Goal: Information Seeking & Learning: Learn about a topic

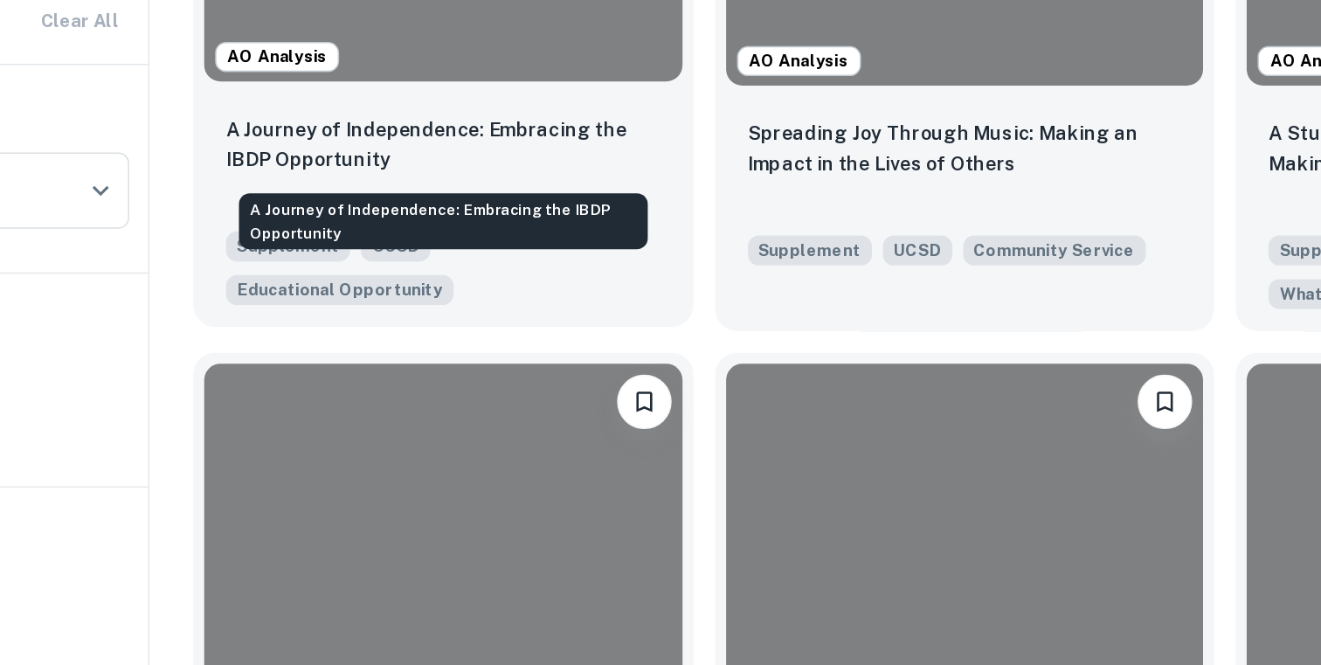
scroll to position [714, 0]
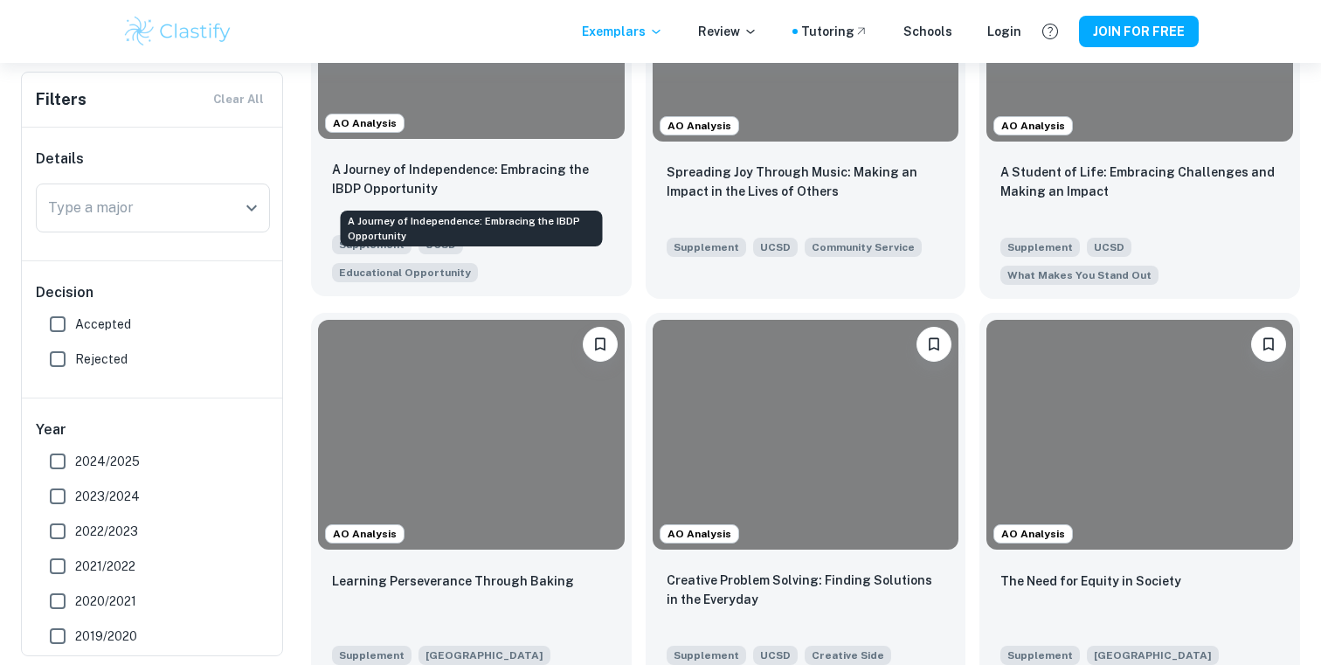
click at [524, 164] on p "A Journey of Independence: Embracing the IBDP Opportunity" at bounding box center [471, 179] width 279 height 38
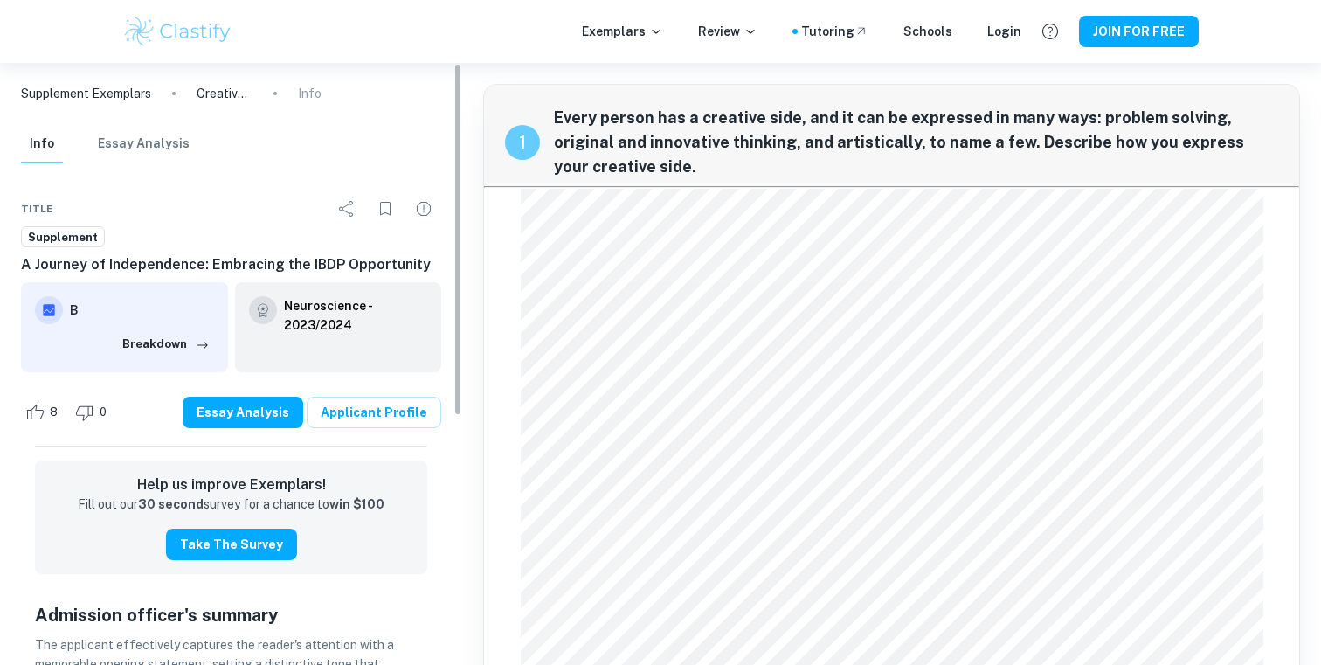
scroll to position [1, 0]
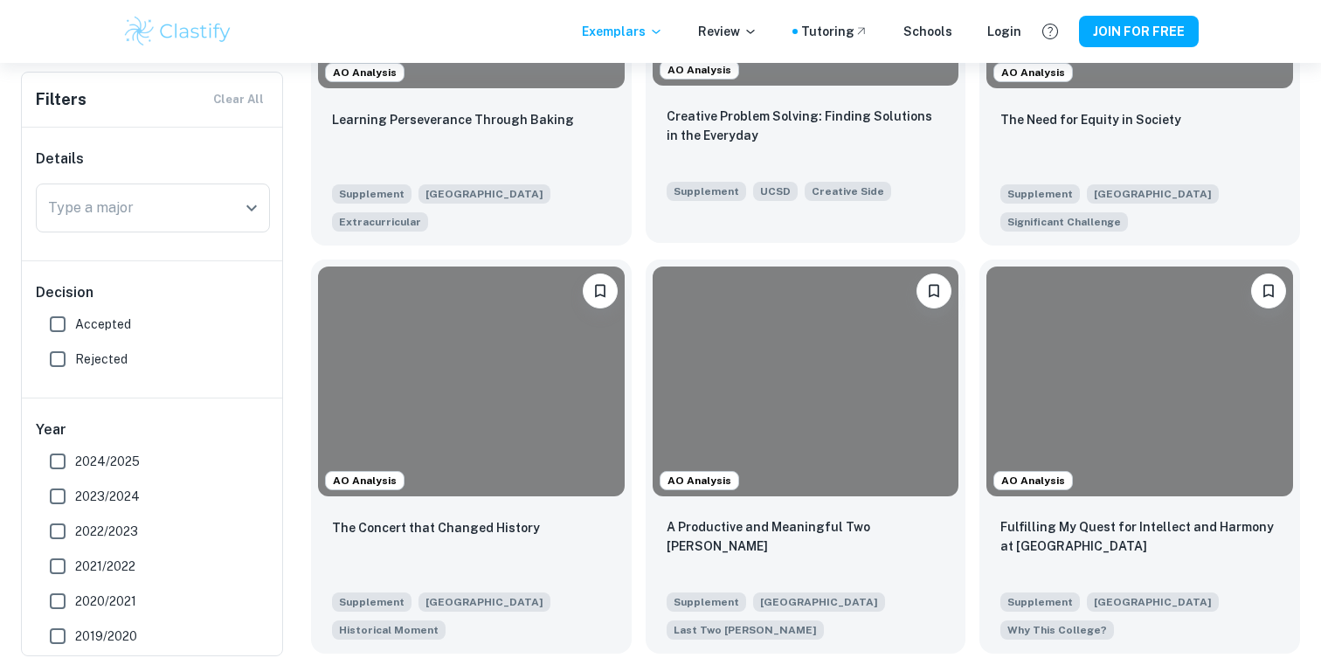
scroll to position [1183, 0]
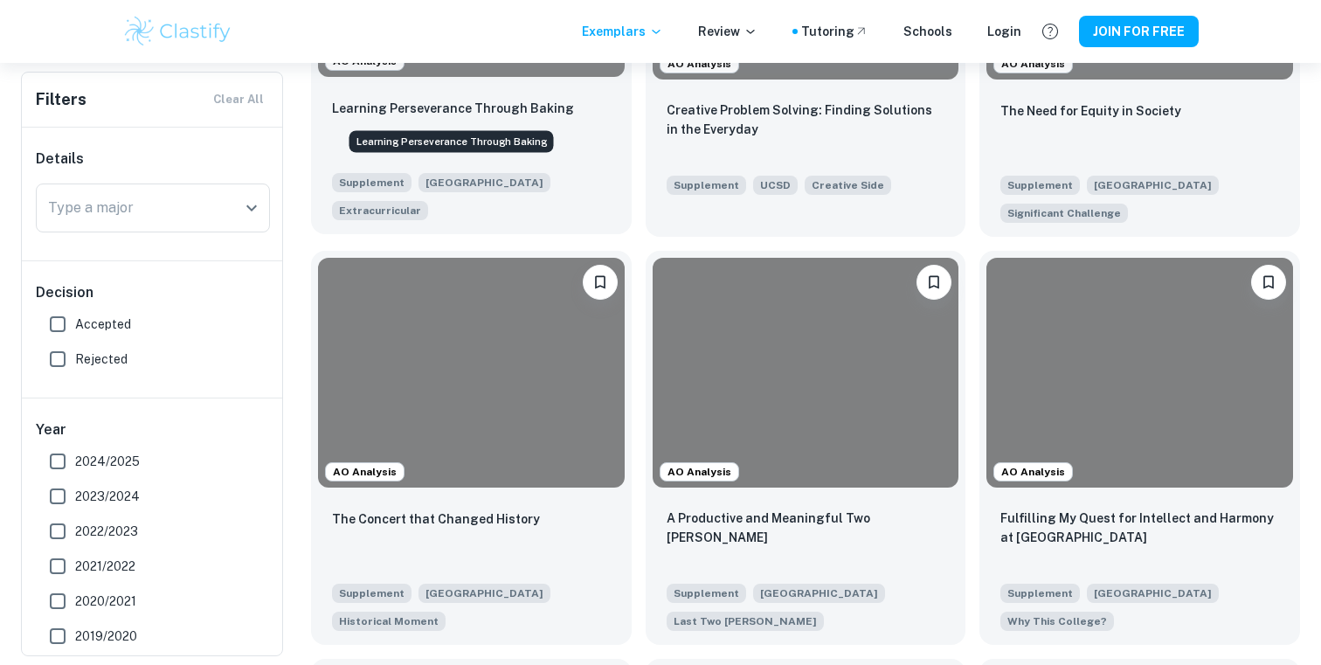
click at [508, 111] on p "Learning Perseverance Through Baking" at bounding box center [453, 108] width 242 height 19
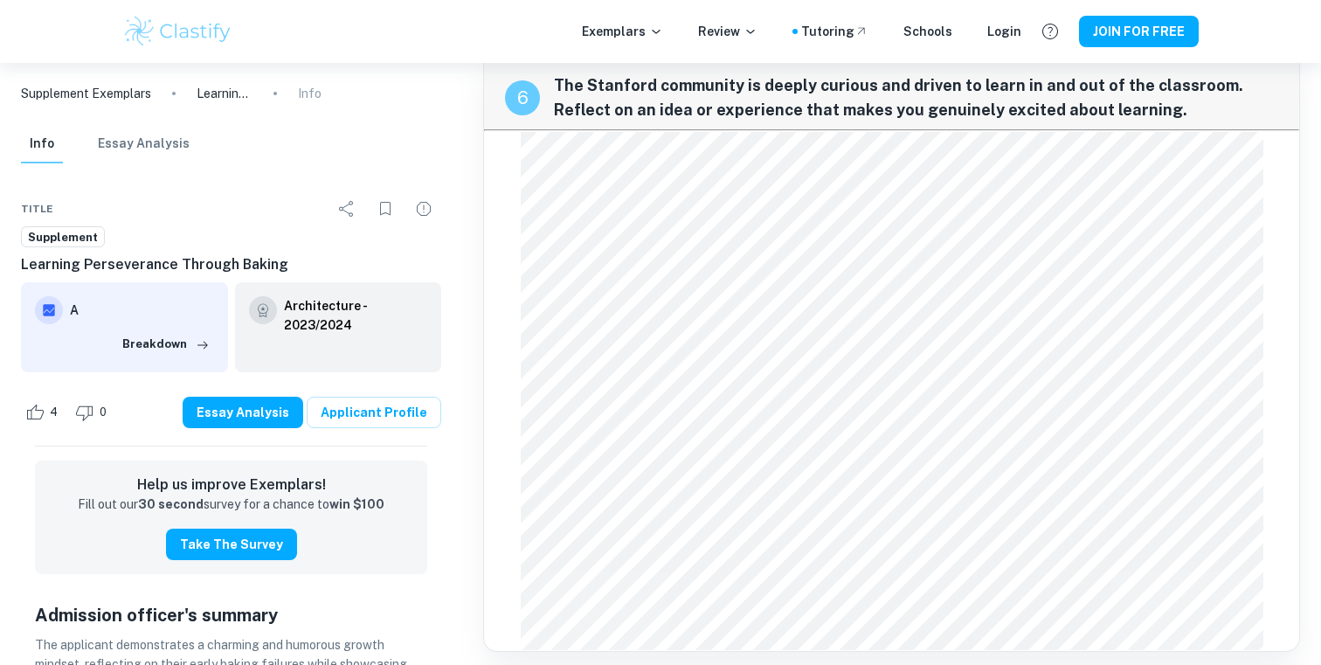
scroll to position [1464, 0]
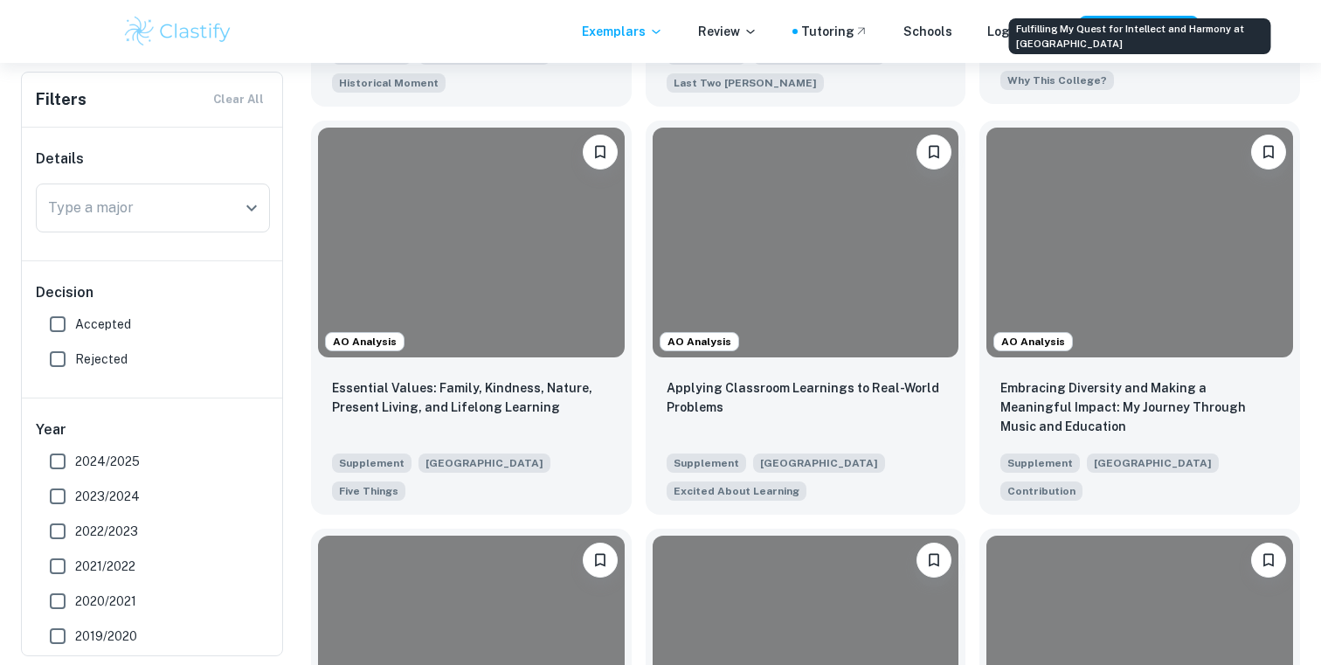
scroll to position [1720, 0]
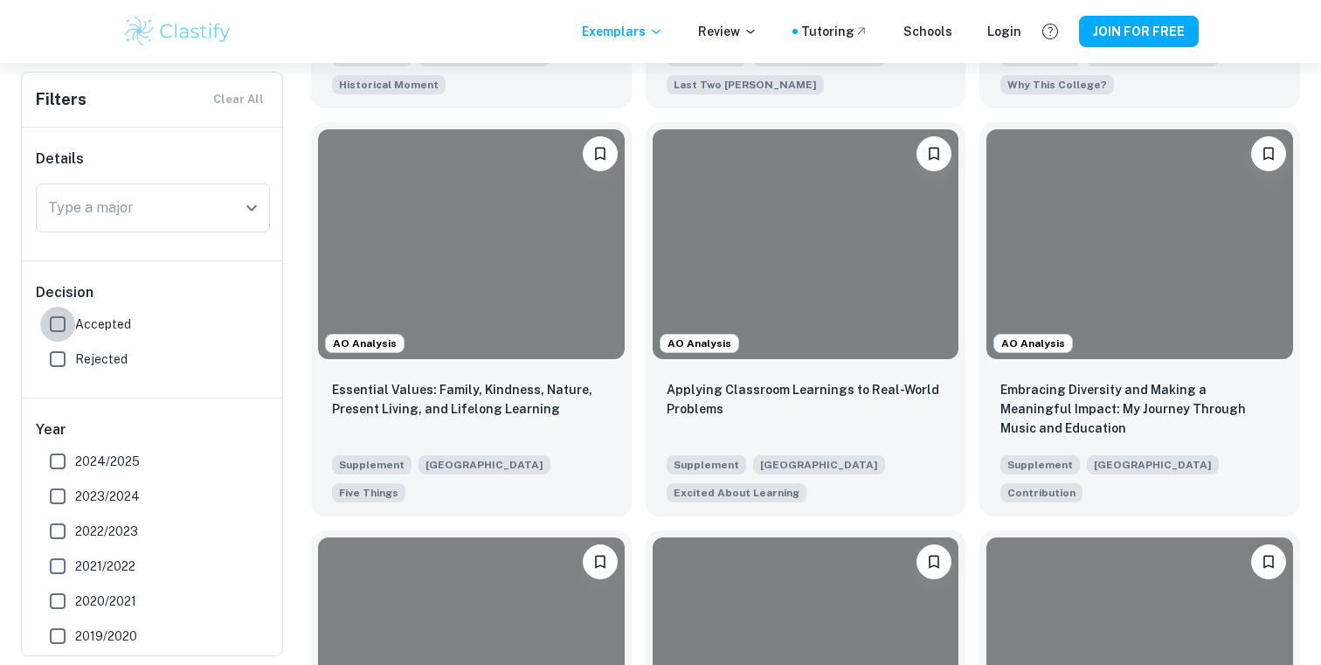
click at [60, 317] on input "Accepted" at bounding box center [57, 324] width 35 height 35
checkbox input "true"
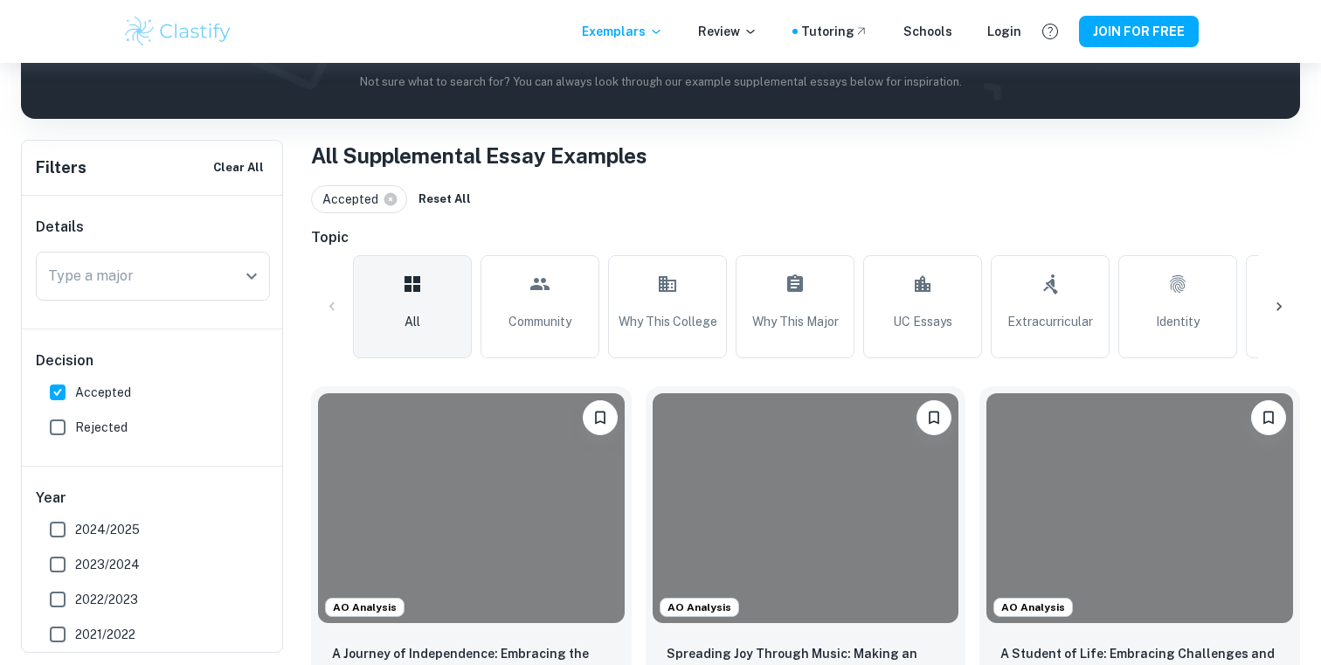
scroll to position [268, 0]
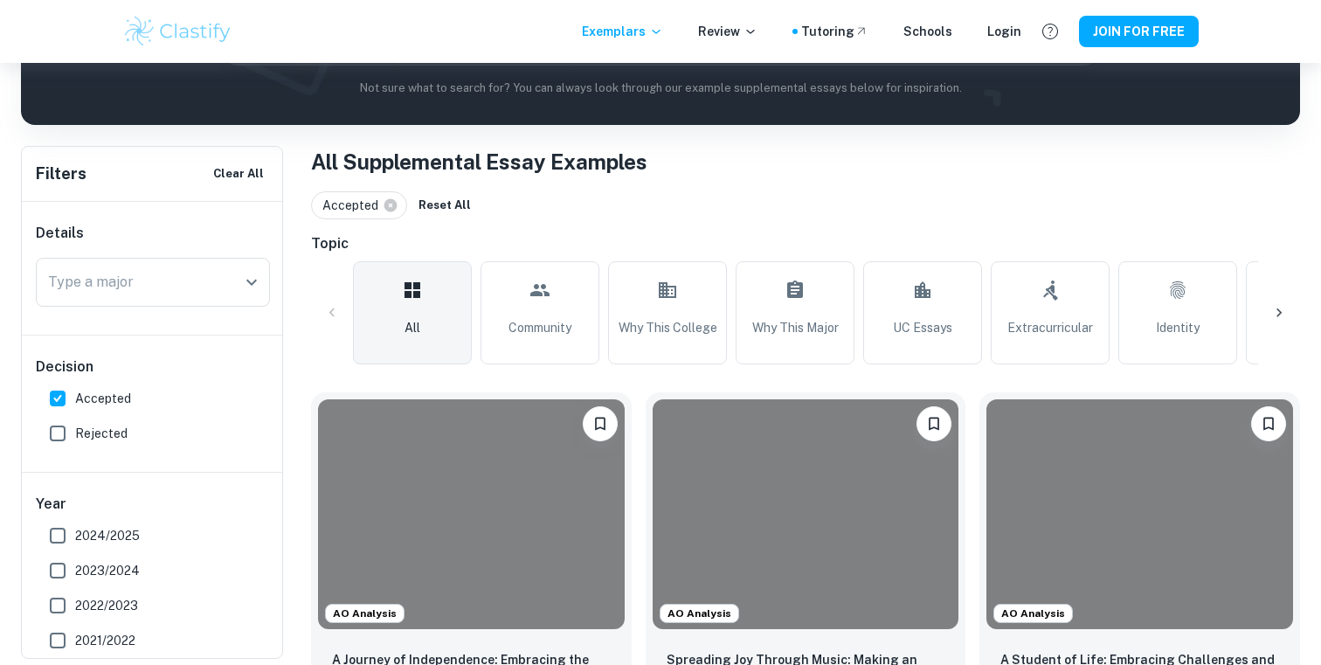
click at [62, 169] on h6 "Filters" at bounding box center [61, 174] width 51 height 24
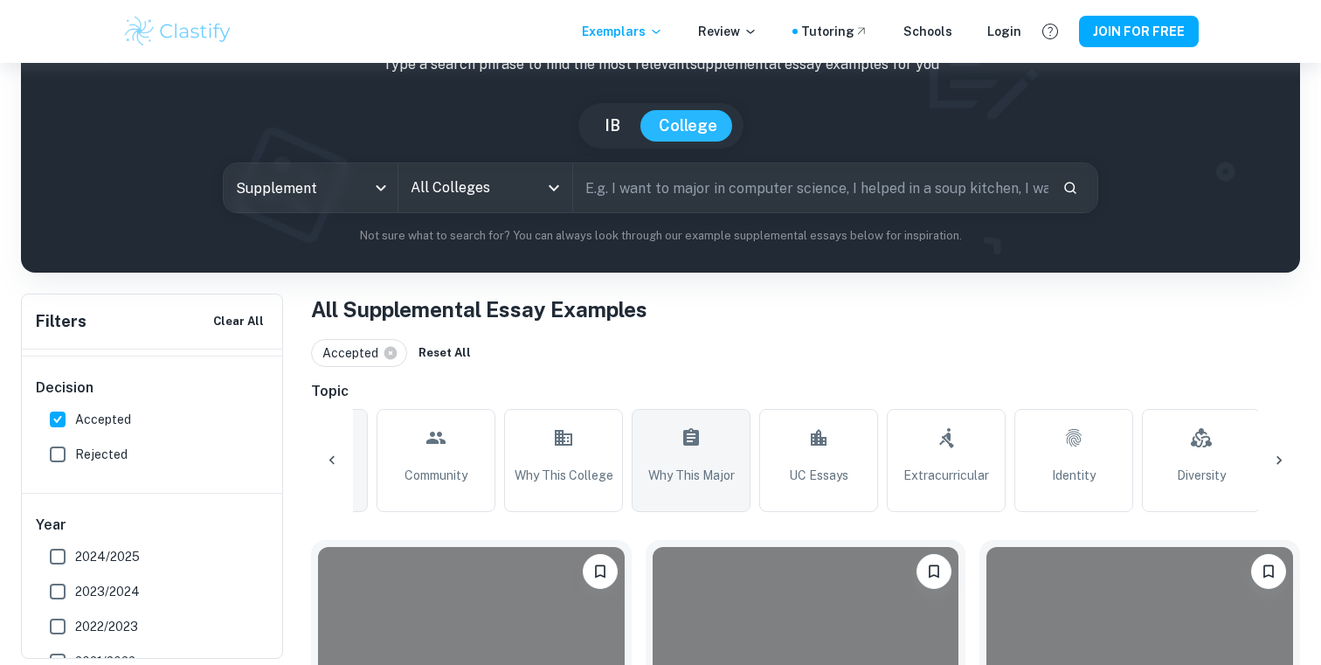
scroll to position [0, 0]
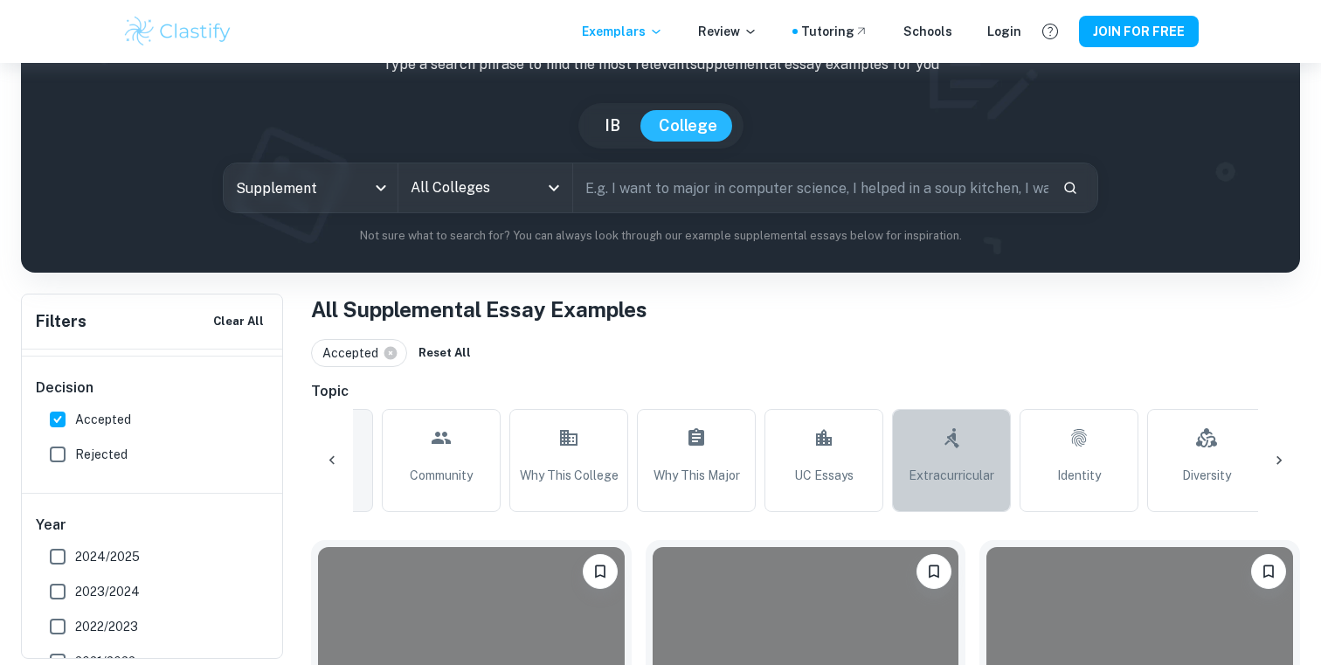
click at [935, 456] on link "Extracurricular" at bounding box center [951, 460] width 119 height 103
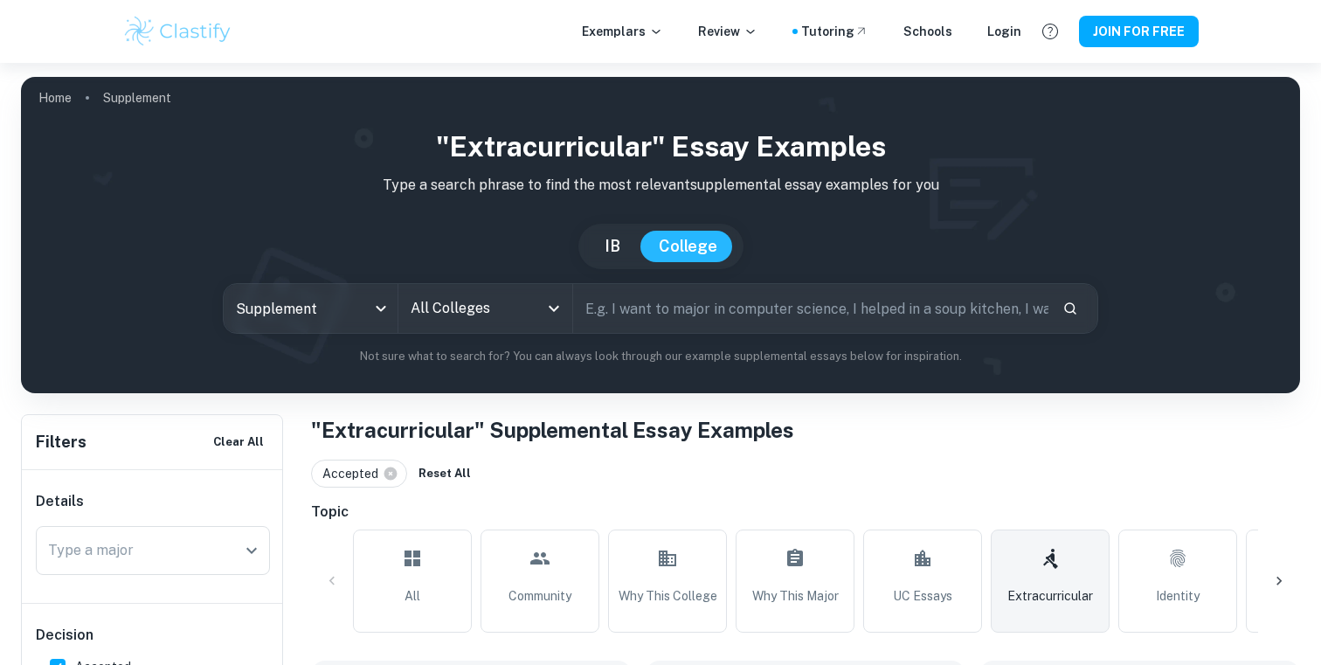
click at [502, 328] on div "All Colleges" at bounding box center [485, 308] width 174 height 49
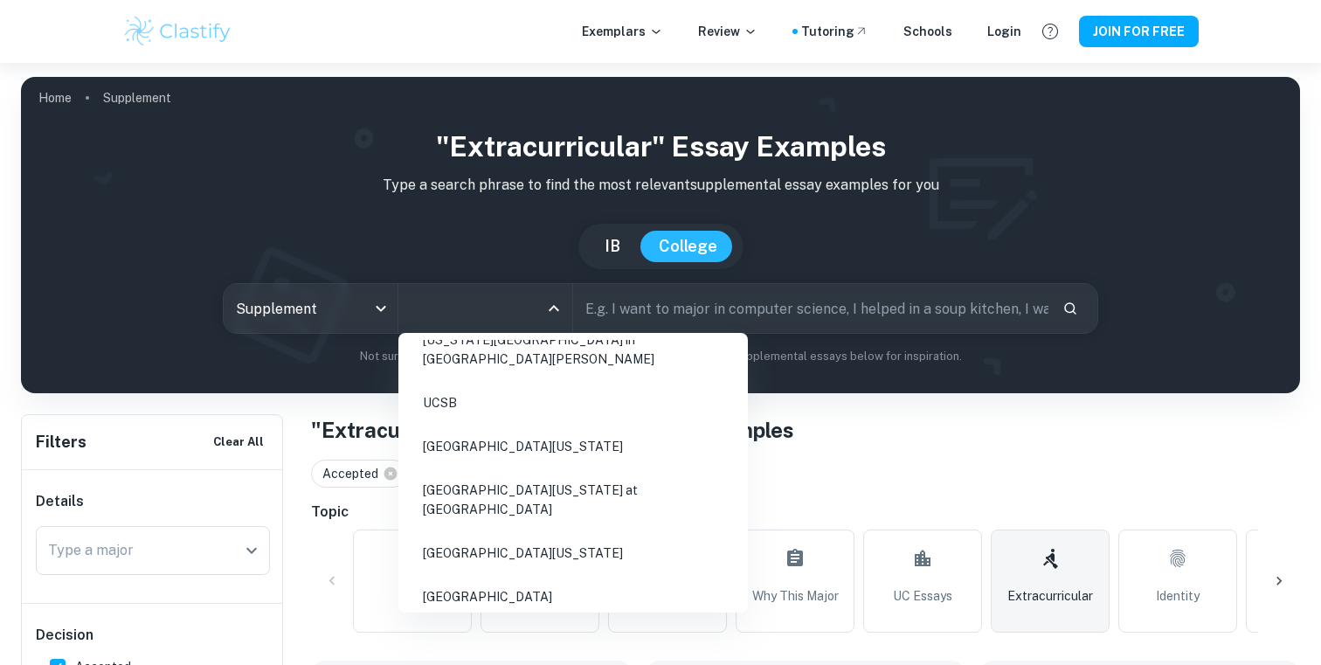
scroll to position [1435, 0]
click at [507, 428] on li "[GEOGRAPHIC_DATA][US_STATE]" at bounding box center [572, 448] width 335 height 40
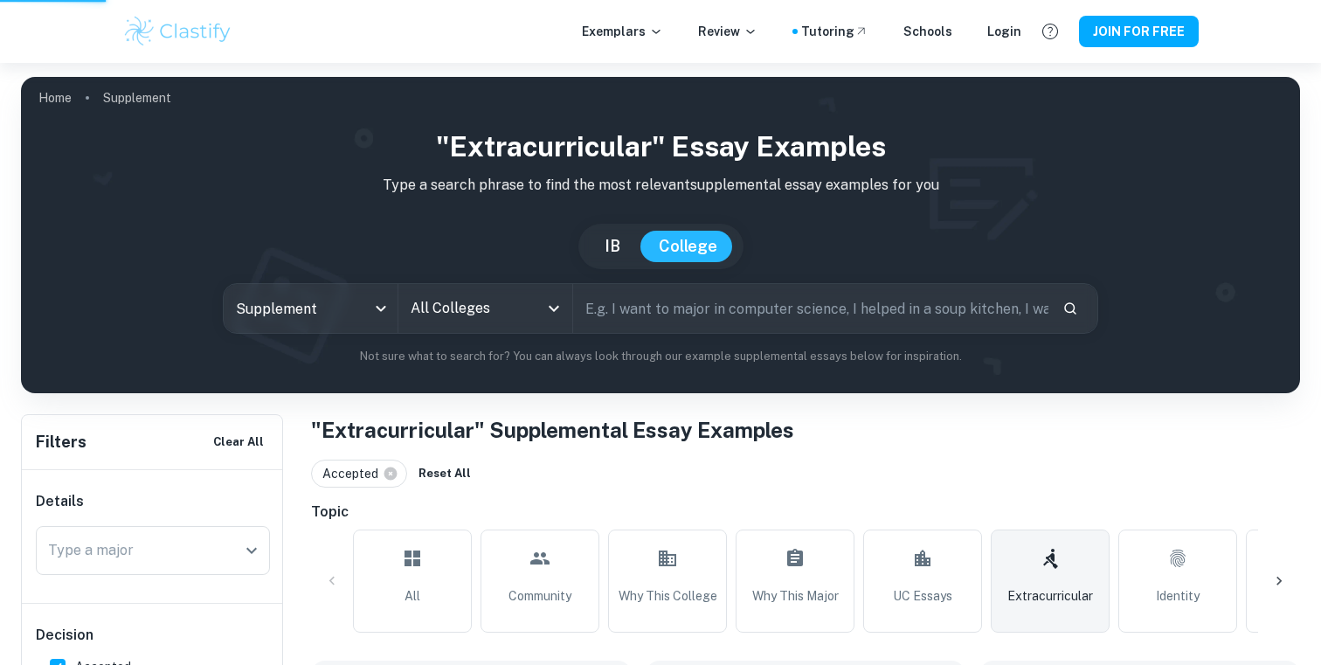
type input "[GEOGRAPHIC_DATA][US_STATE]"
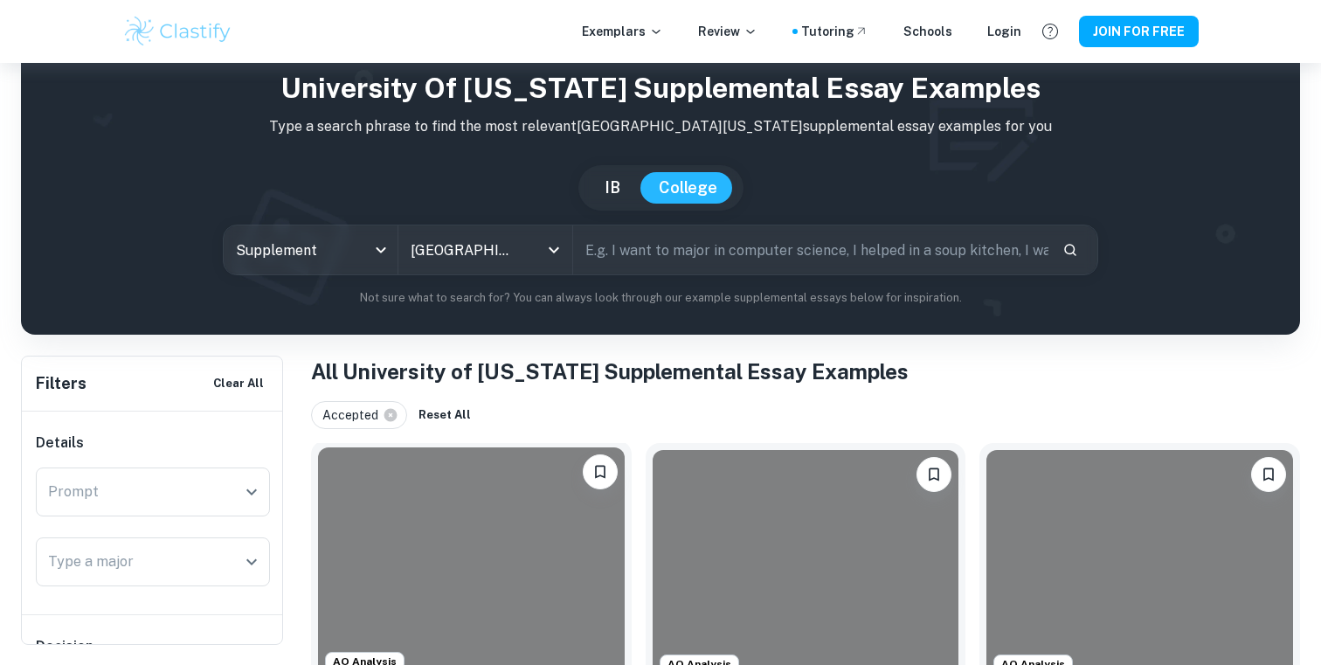
scroll to position [45, 0]
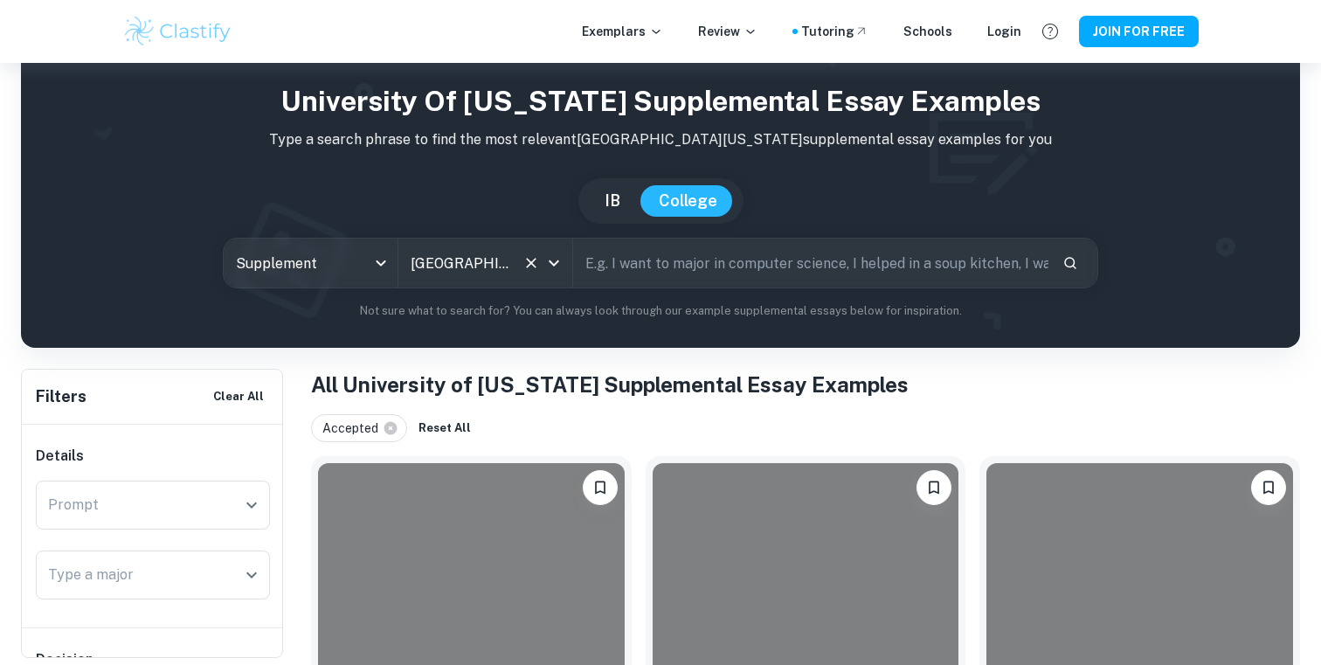
click at [495, 269] on input "[GEOGRAPHIC_DATA][US_STATE]" at bounding box center [460, 262] width 109 height 33
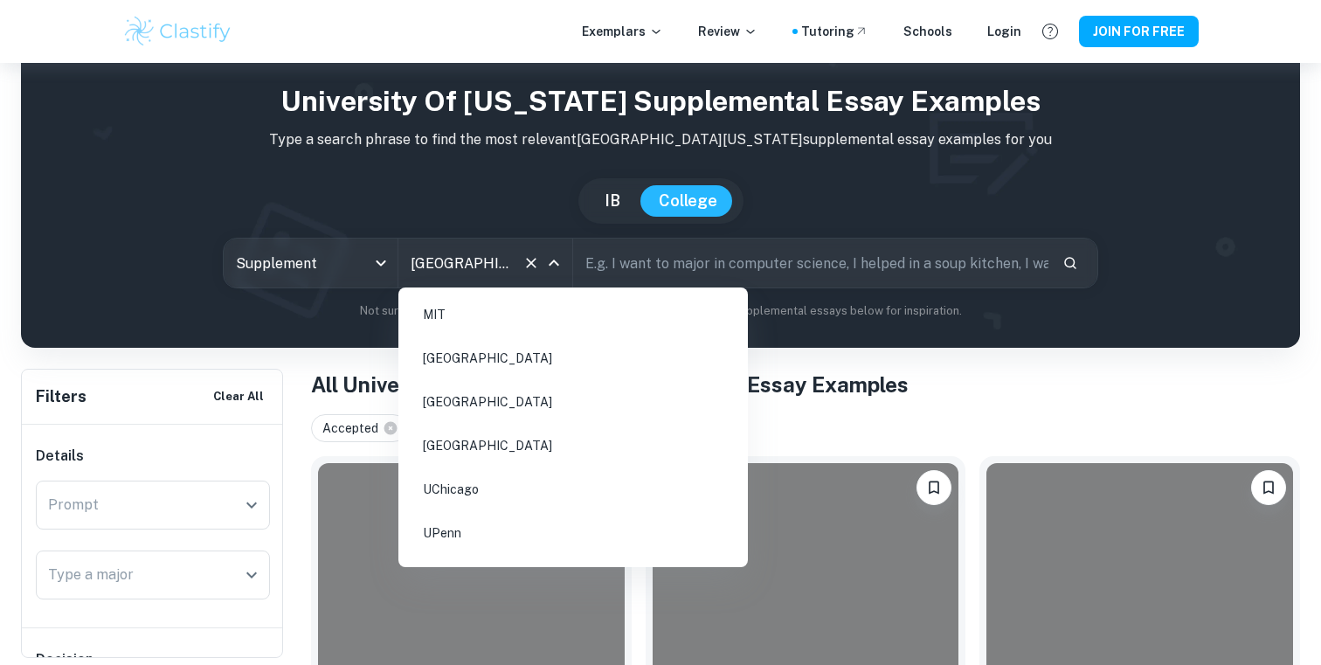
scroll to position [1259, 0]
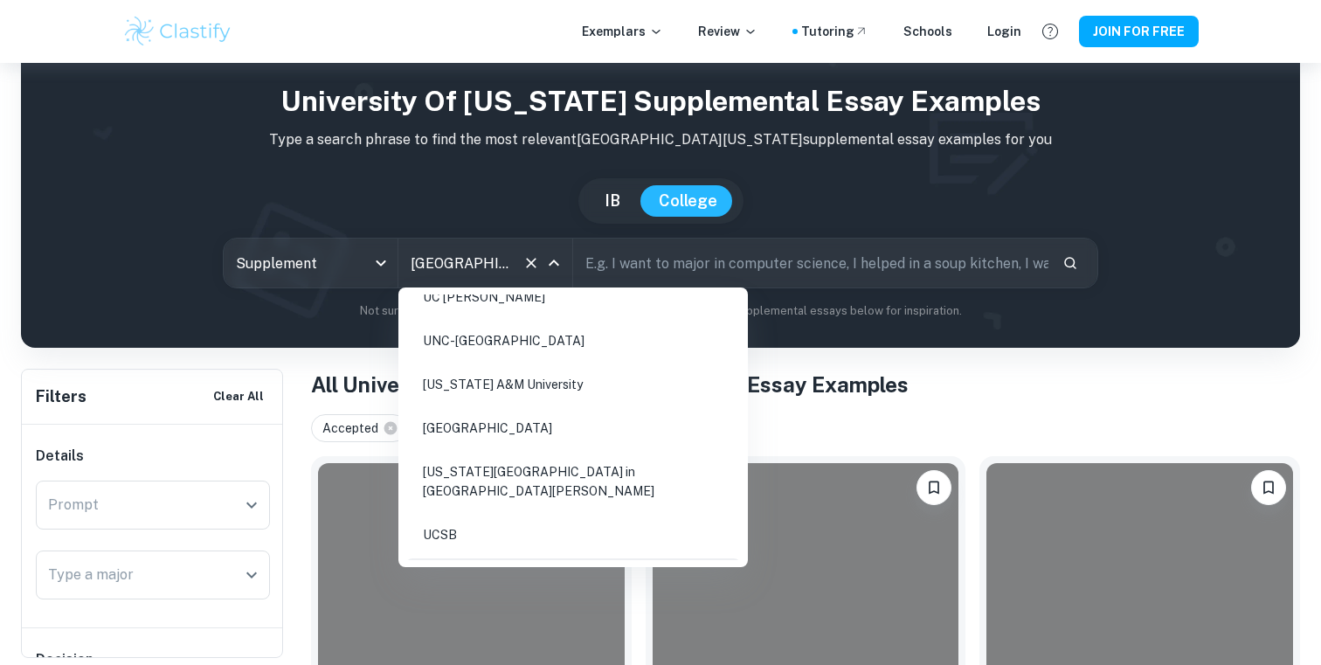
click at [497, 558] on li "[GEOGRAPHIC_DATA][US_STATE]" at bounding box center [572, 578] width 335 height 40
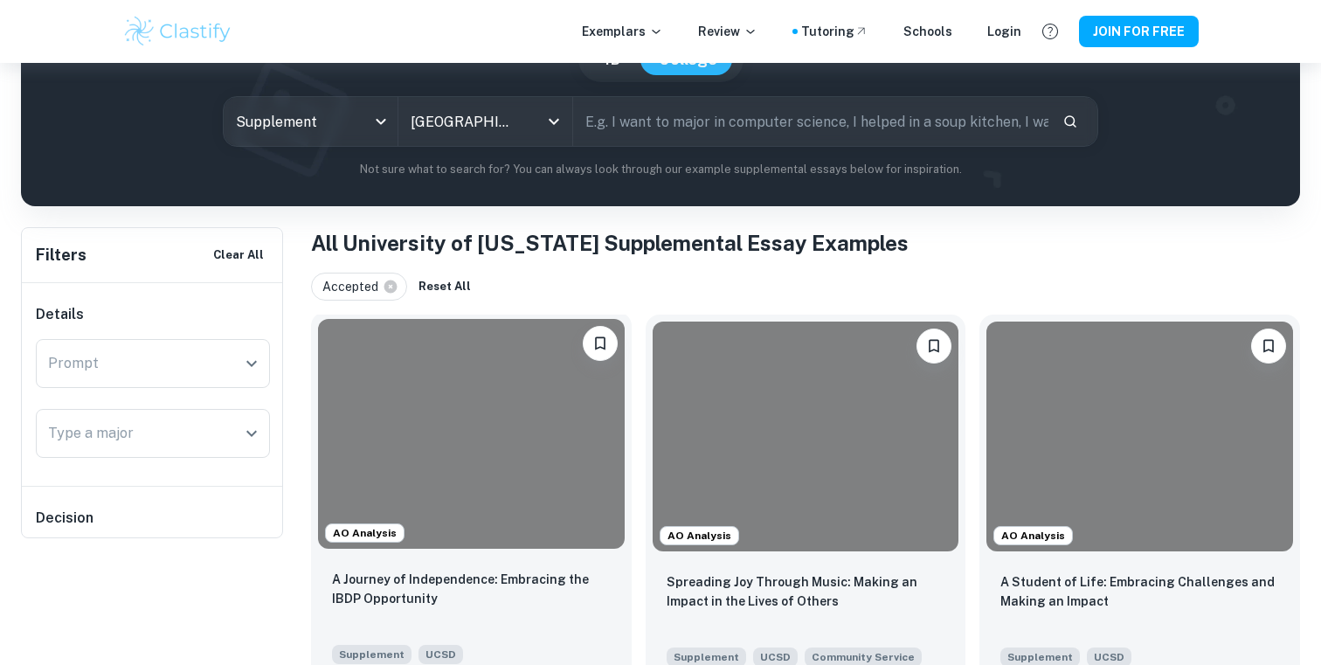
scroll to position [196, 0]
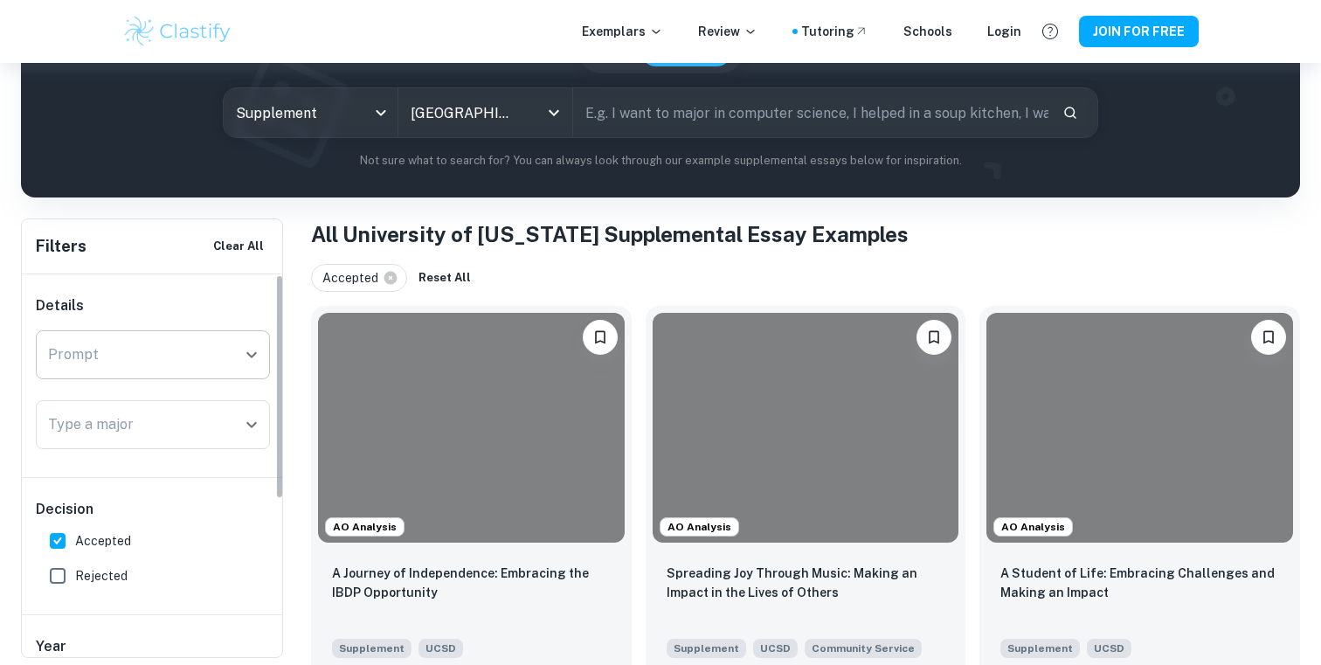
click at [217, 363] on input "Prompt" at bounding box center [140, 354] width 192 height 33
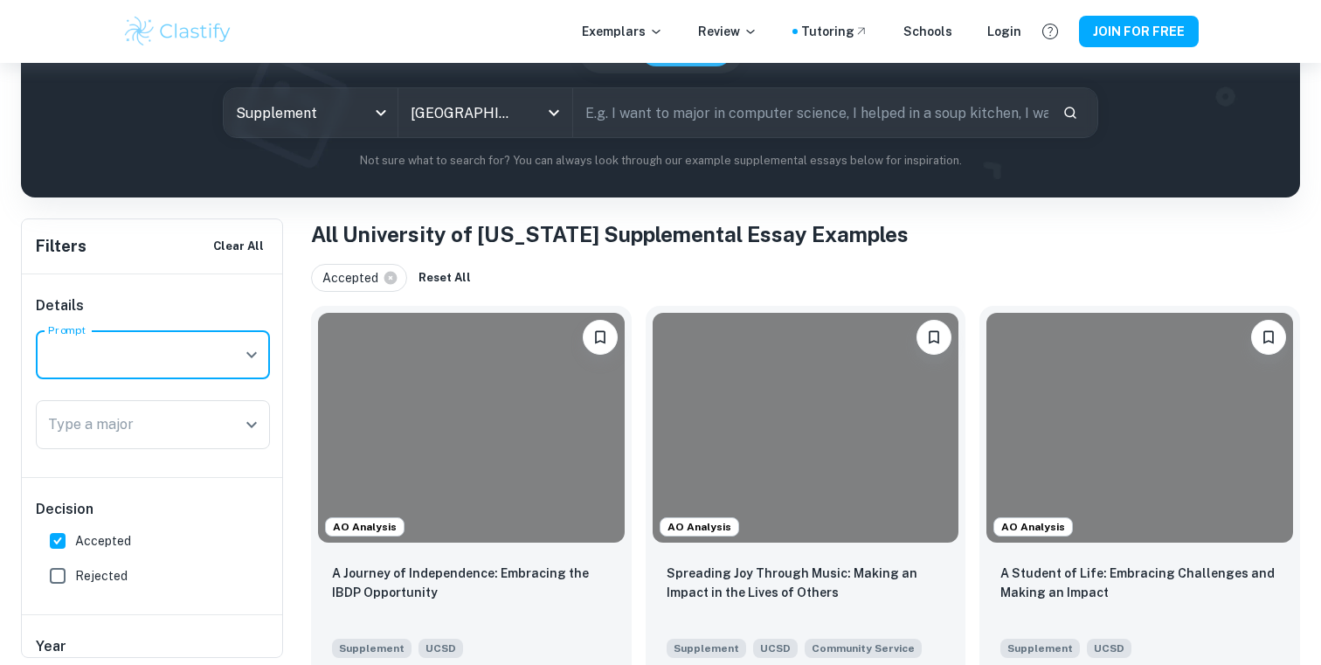
click at [217, 363] on input "Prompt" at bounding box center [140, 354] width 192 height 33
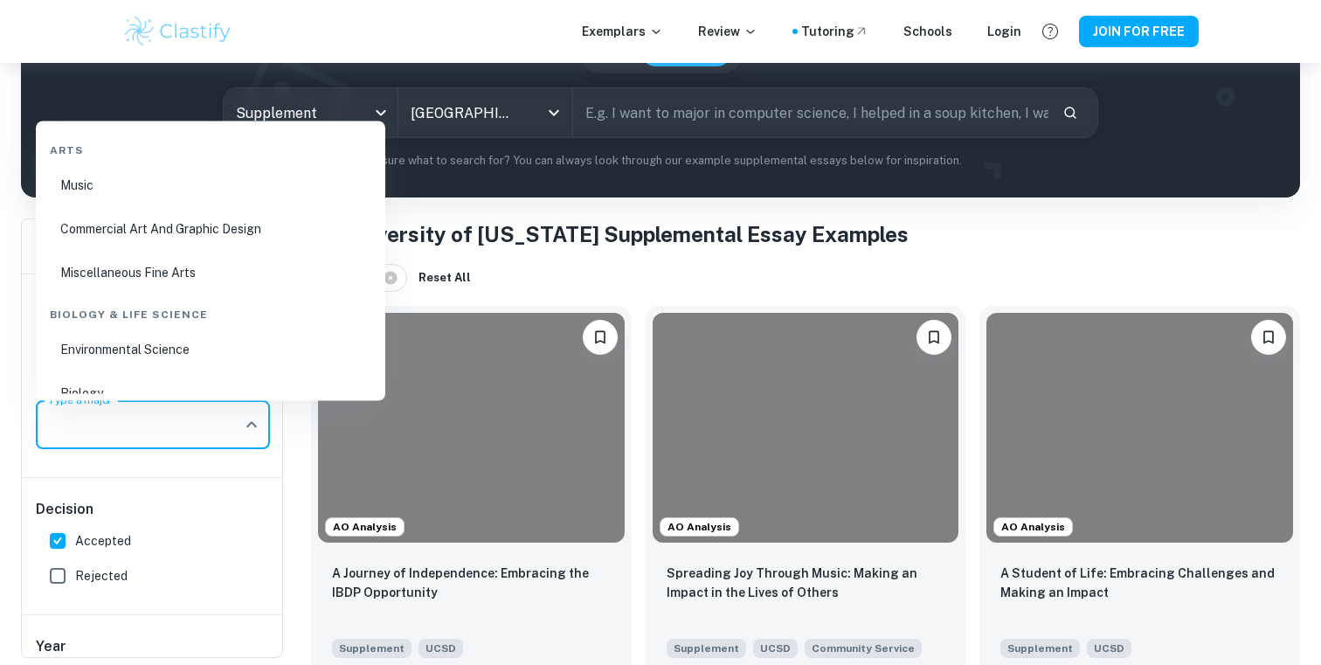
click at [232, 414] on input "Type a major" at bounding box center [140, 424] width 192 height 33
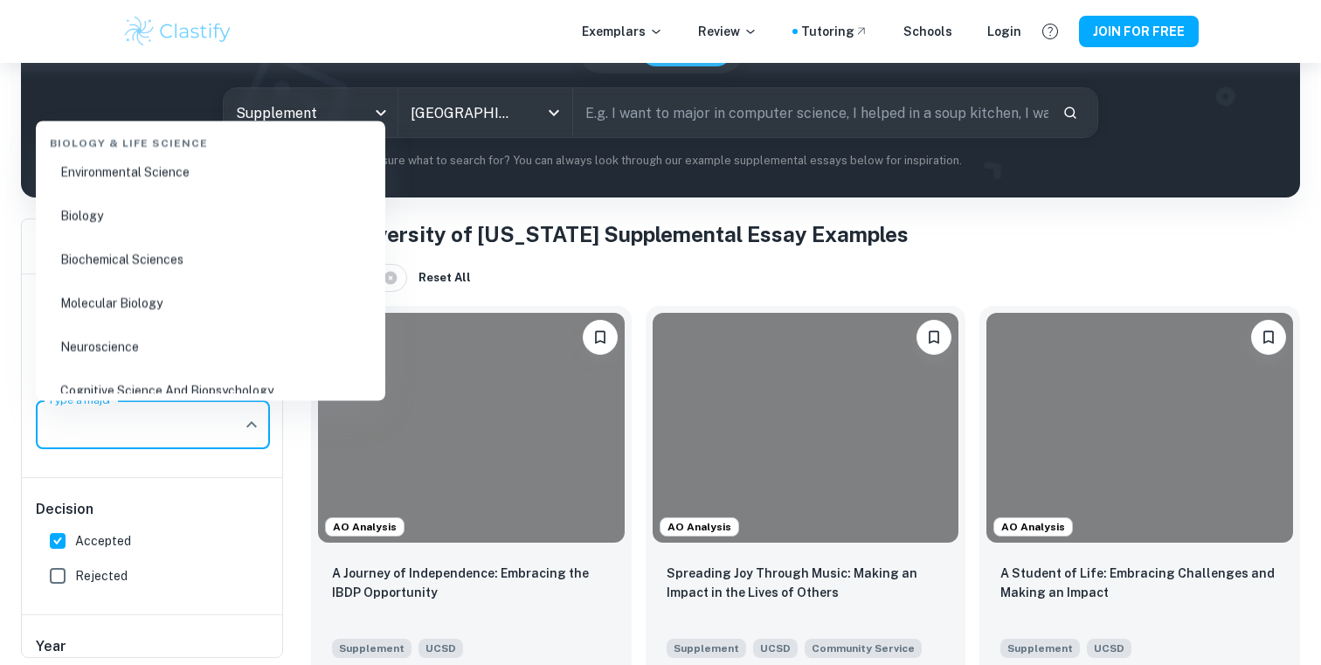
scroll to position [341, 0]
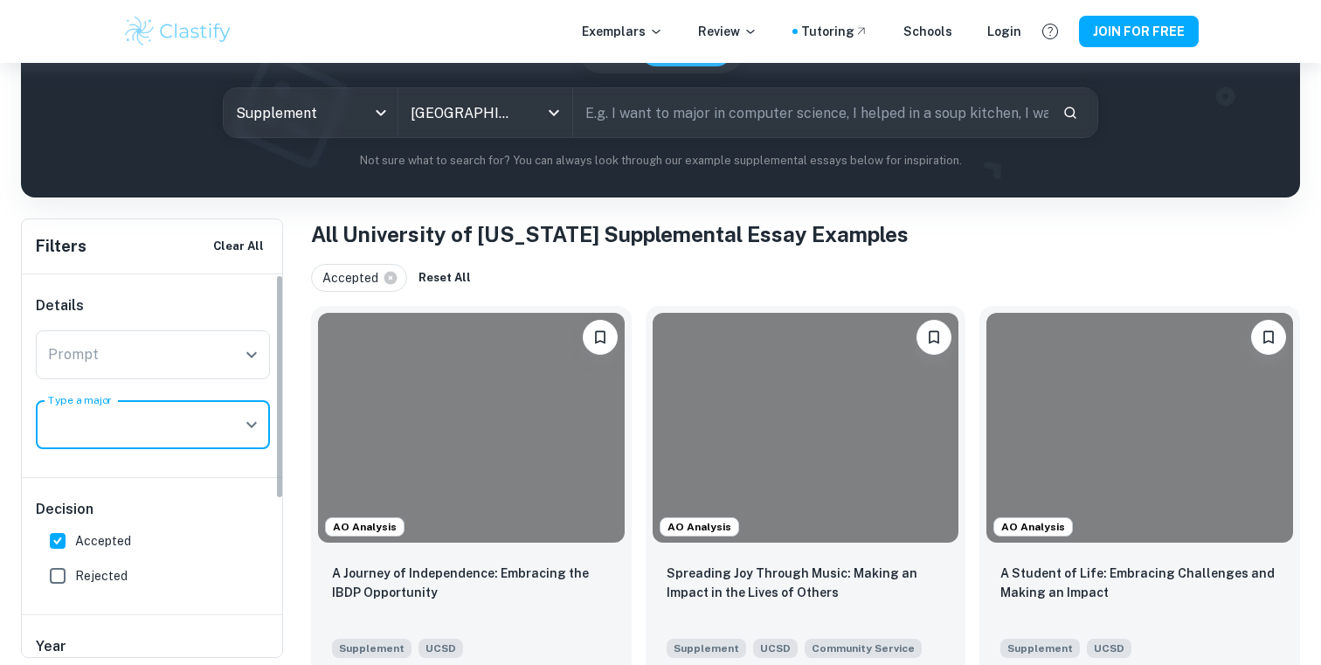
click at [213, 431] on input "Type a major" at bounding box center [140, 424] width 192 height 33
click at [206, 330] on div "Prompt Prompt" at bounding box center [153, 354] width 234 height 49
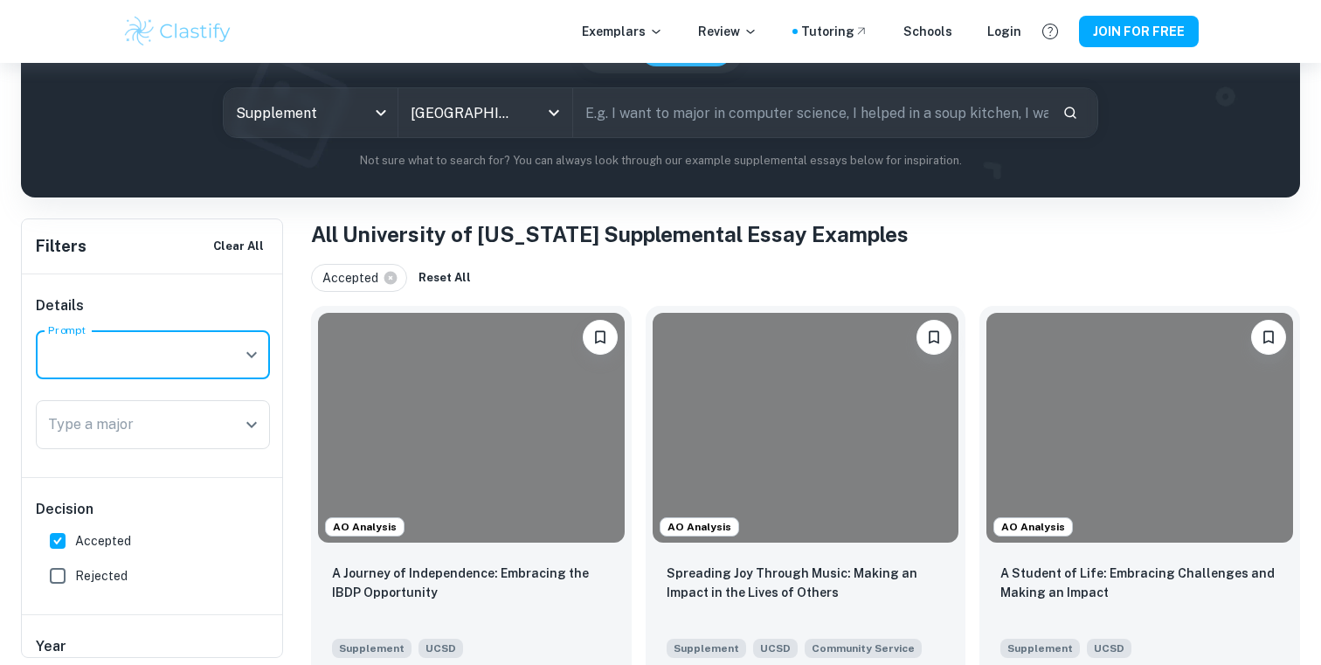
click at [214, 344] on input "Prompt" at bounding box center [140, 354] width 192 height 33
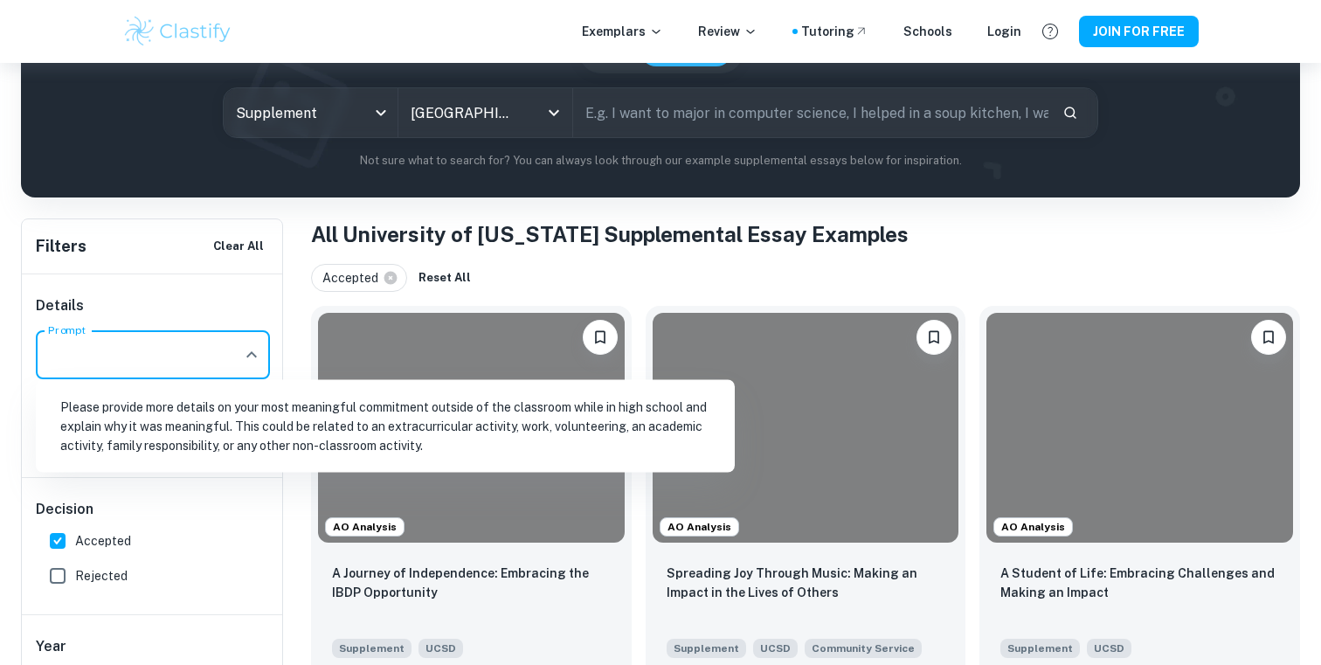
scroll to position [258, 0]
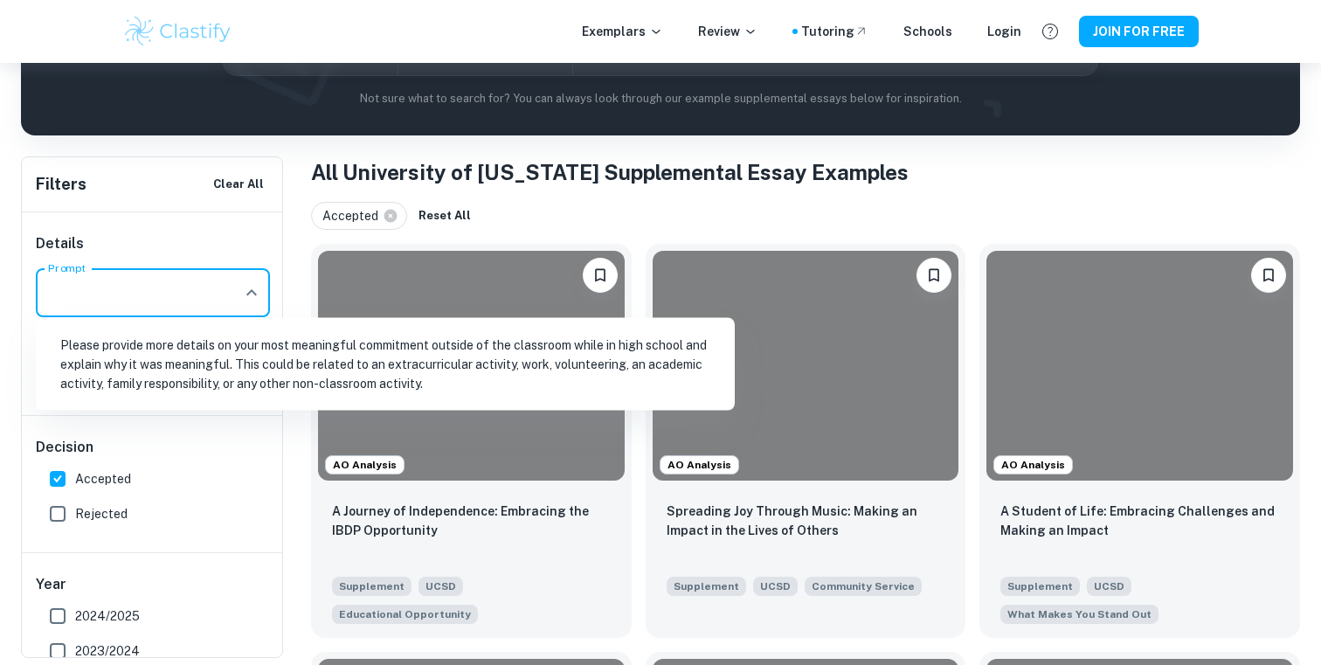
click at [316, 389] on li "Please provide more details on your most meaningful commitment outside of the c…" at bounding box center [385, 364] width 685 height 79
type input "Please provide more details on your most meaningful commitment outside of the c…"
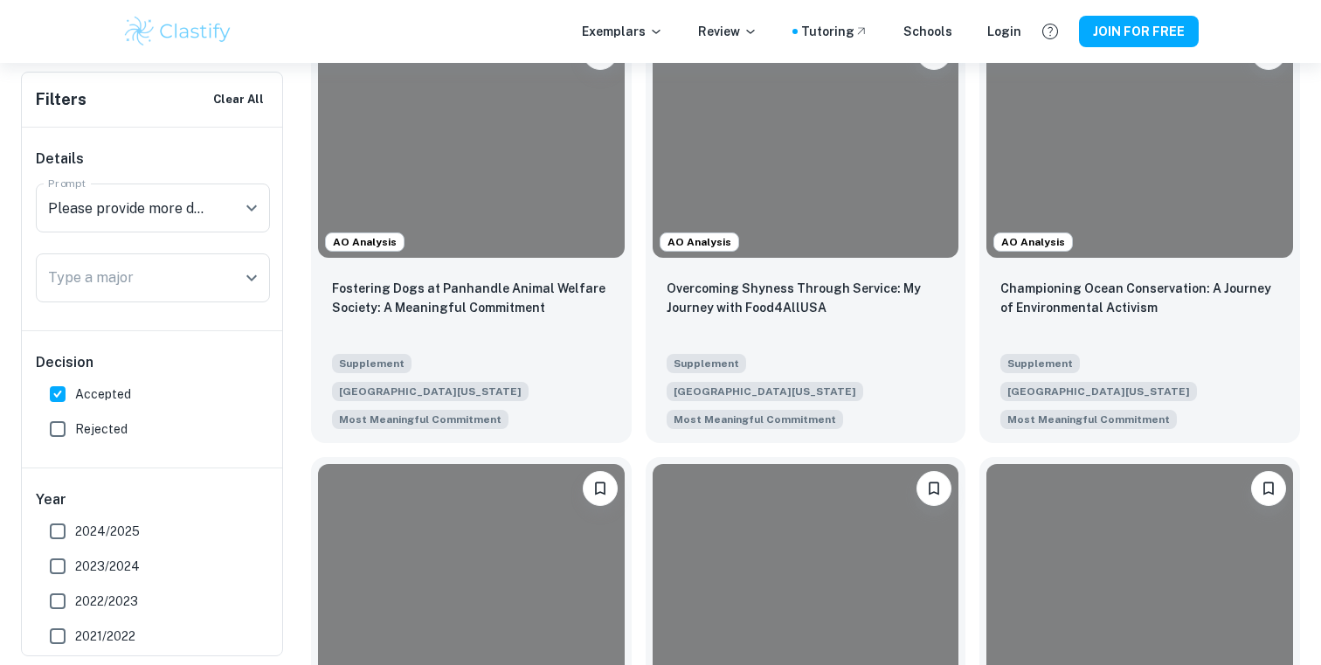
scroll to position [498, 0]
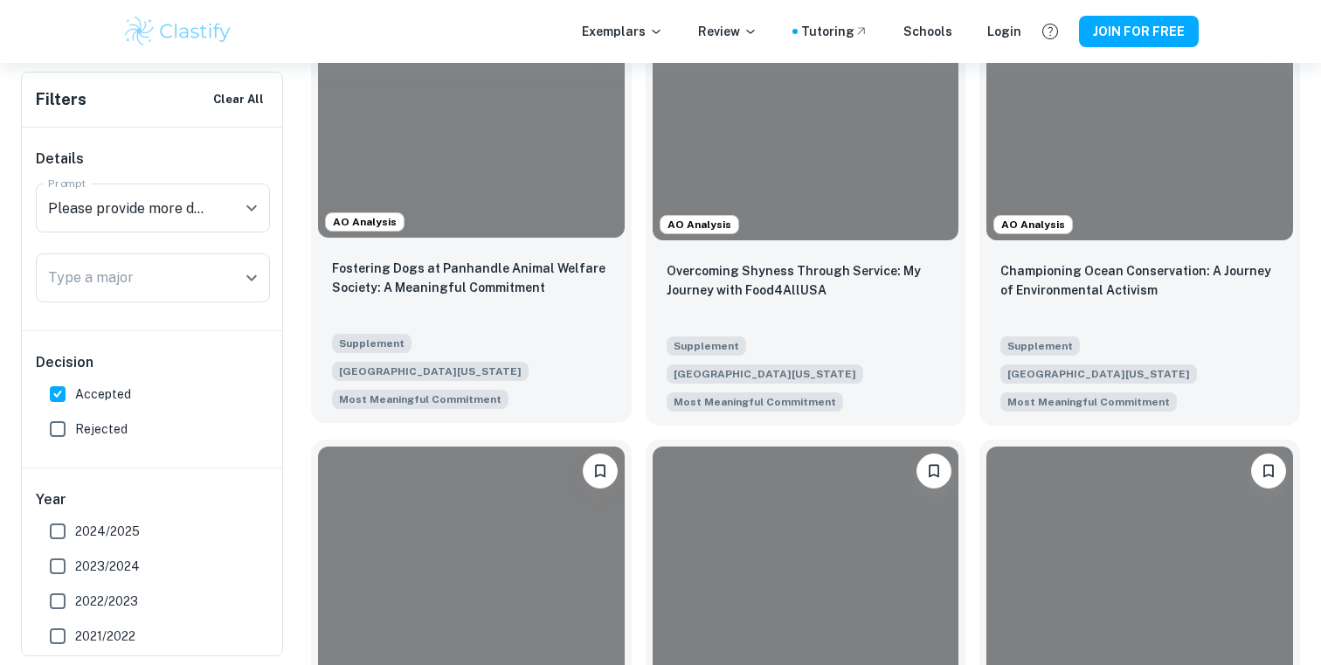
click at [454, 296] on div "Fostering Dogs at Panhandle Animal Welfare Society: A Meaningful Commitment" at bounding box center [471, 288] width 279 height 59
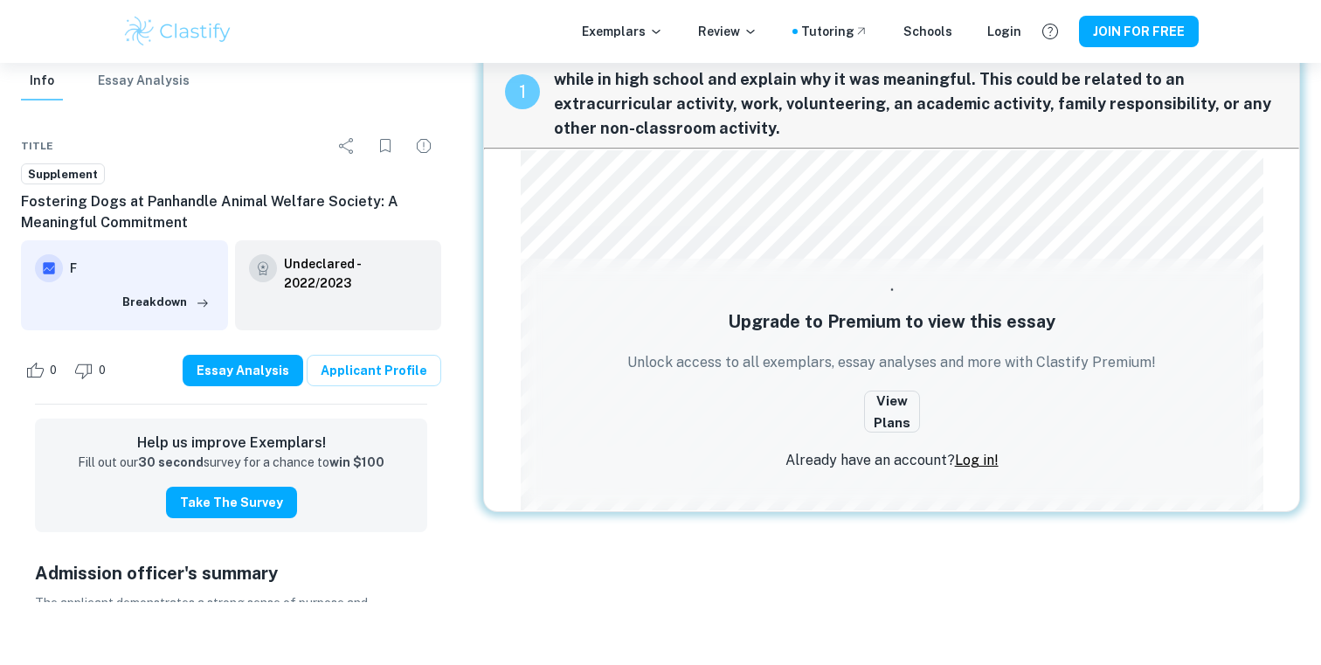
scroll to position [60, 0]
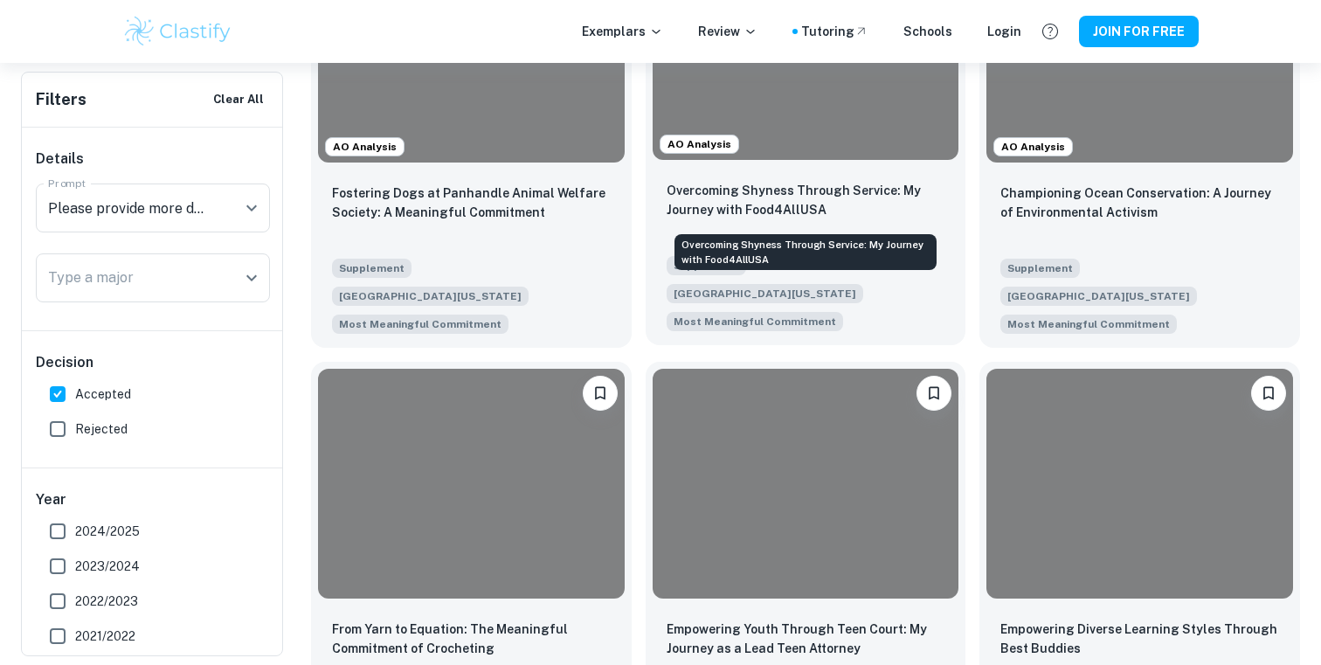
scroll to position [571, 0]
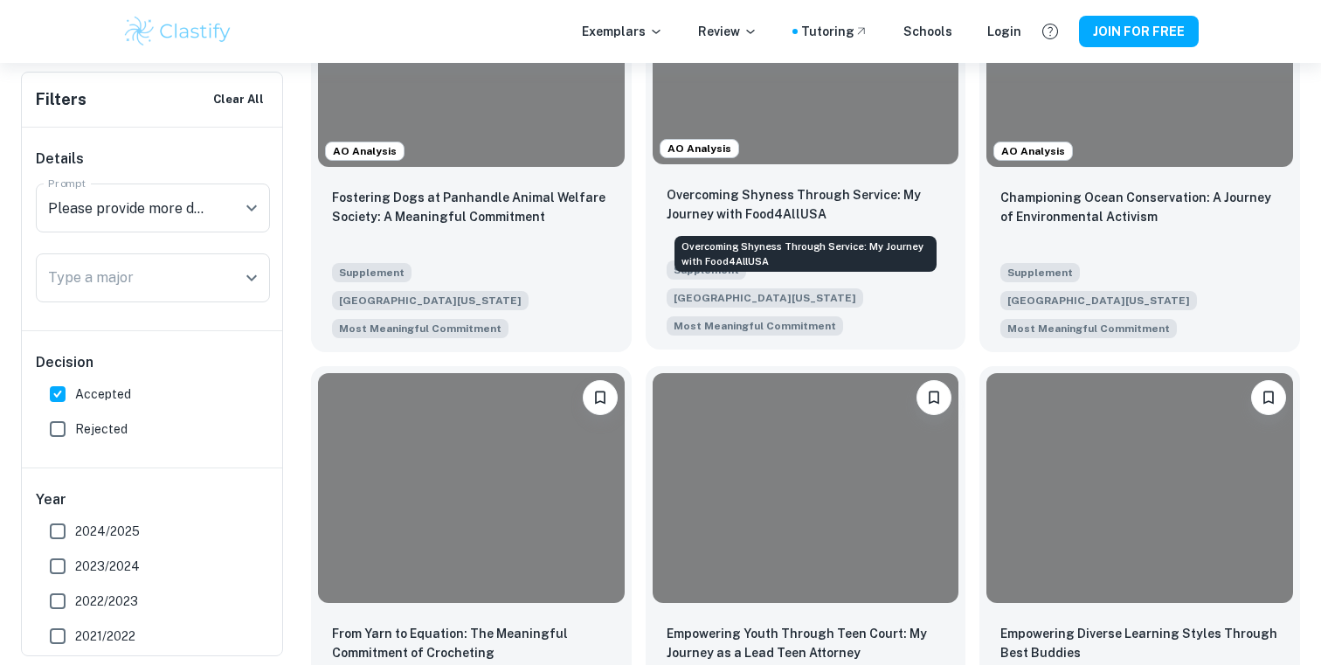
click at [755, 222] on p "Overcoming Shyness Through Service: My Journey with Food4AllUSA" at bounding box center [805, 204] width 279 height 38
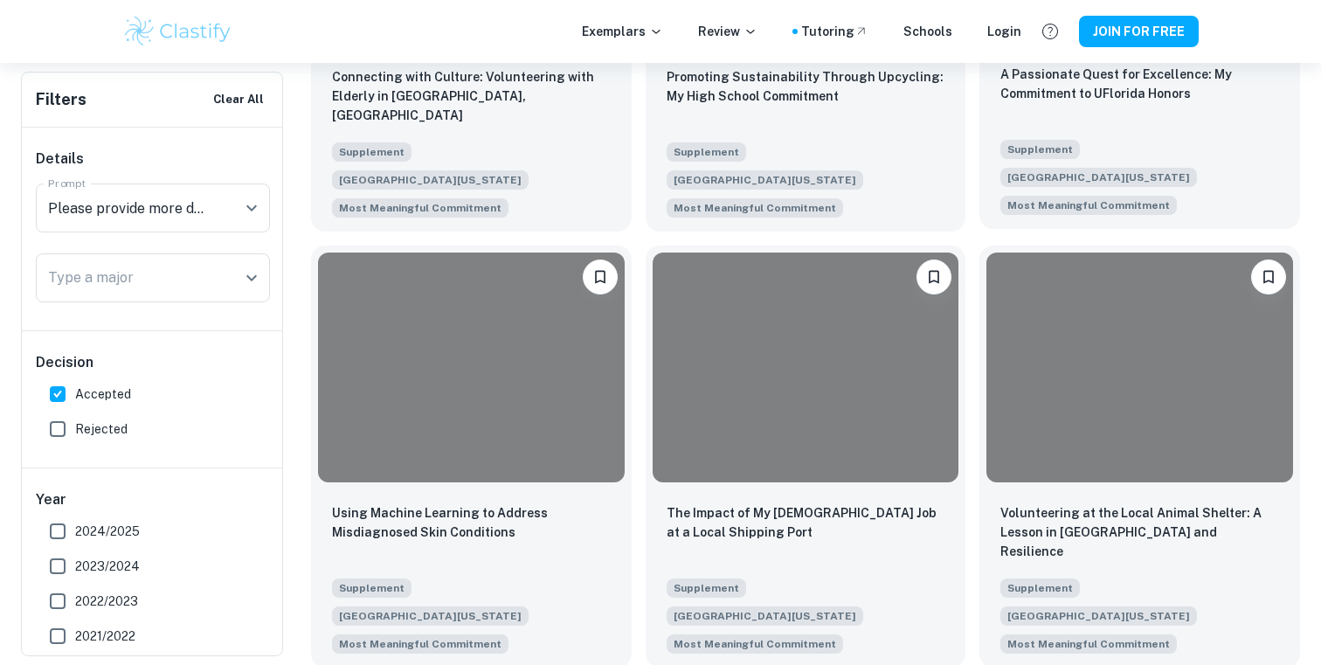
scroll to position [1596, 0]
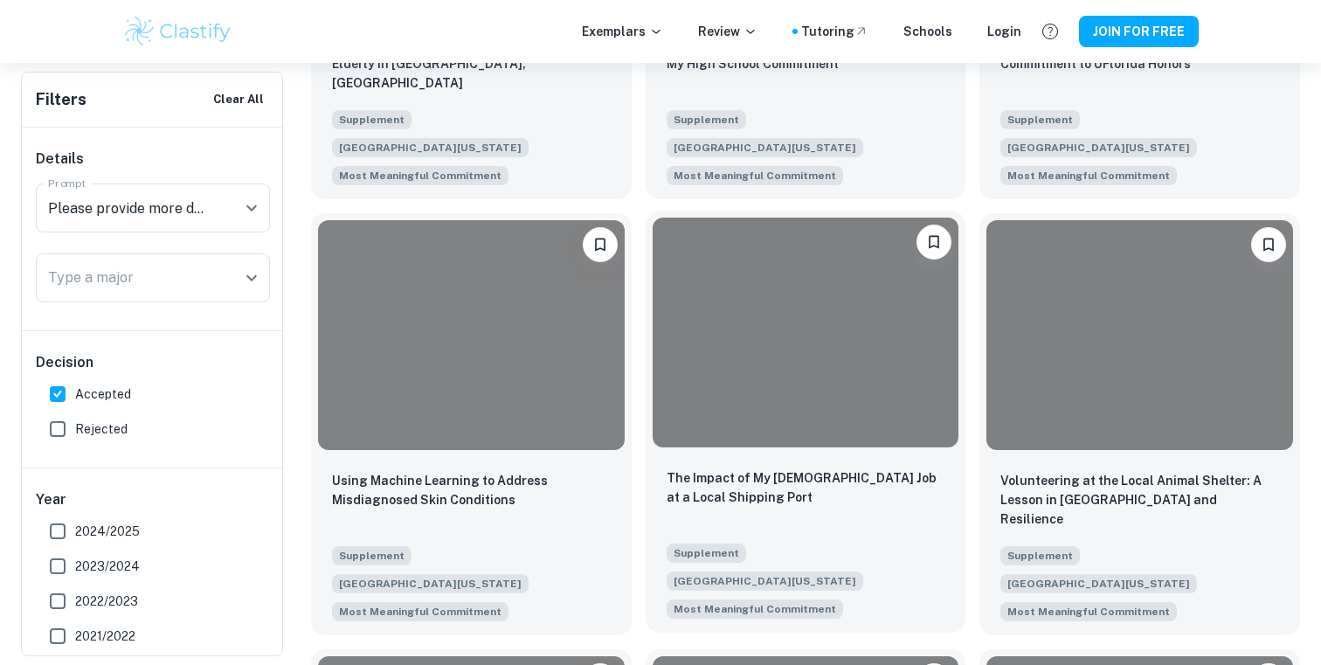
click at [873, 454] on div "The Impact of My [DEMOGRAPHIC_DATA] Job at a Local Shipping Port Supplement [GE…" at bounding box center [805, 543] width 321 height 178
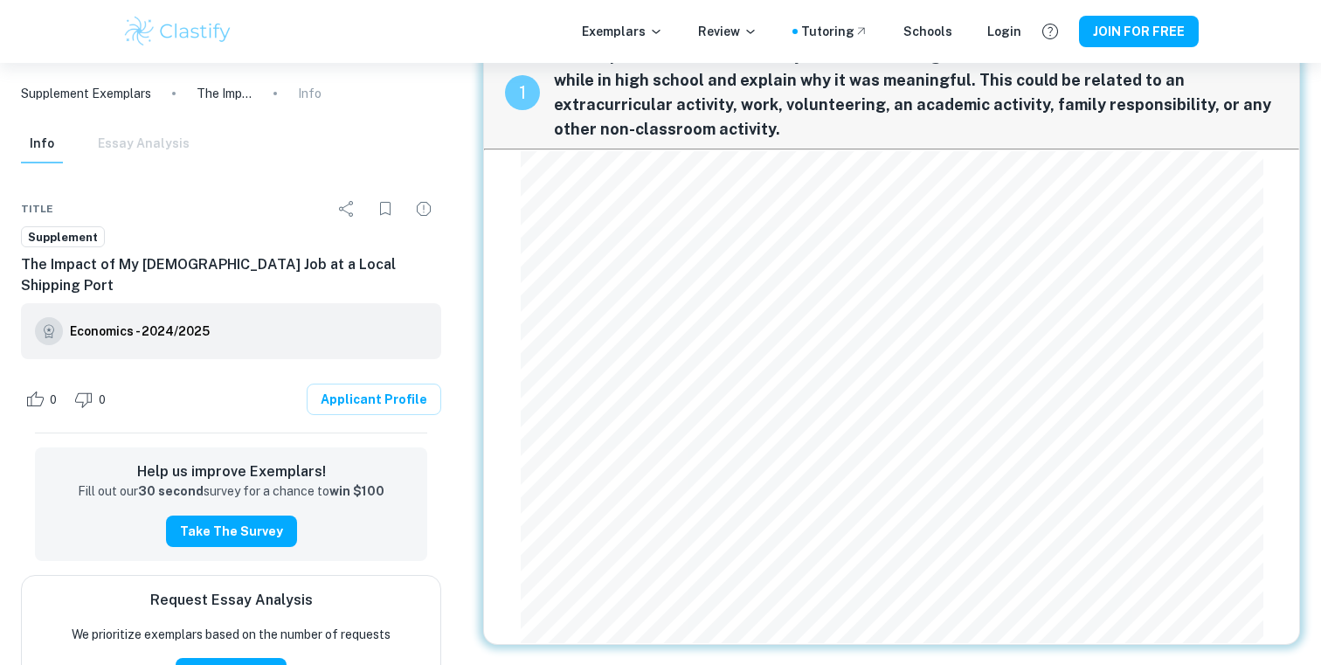
scroll to position [63, 0]
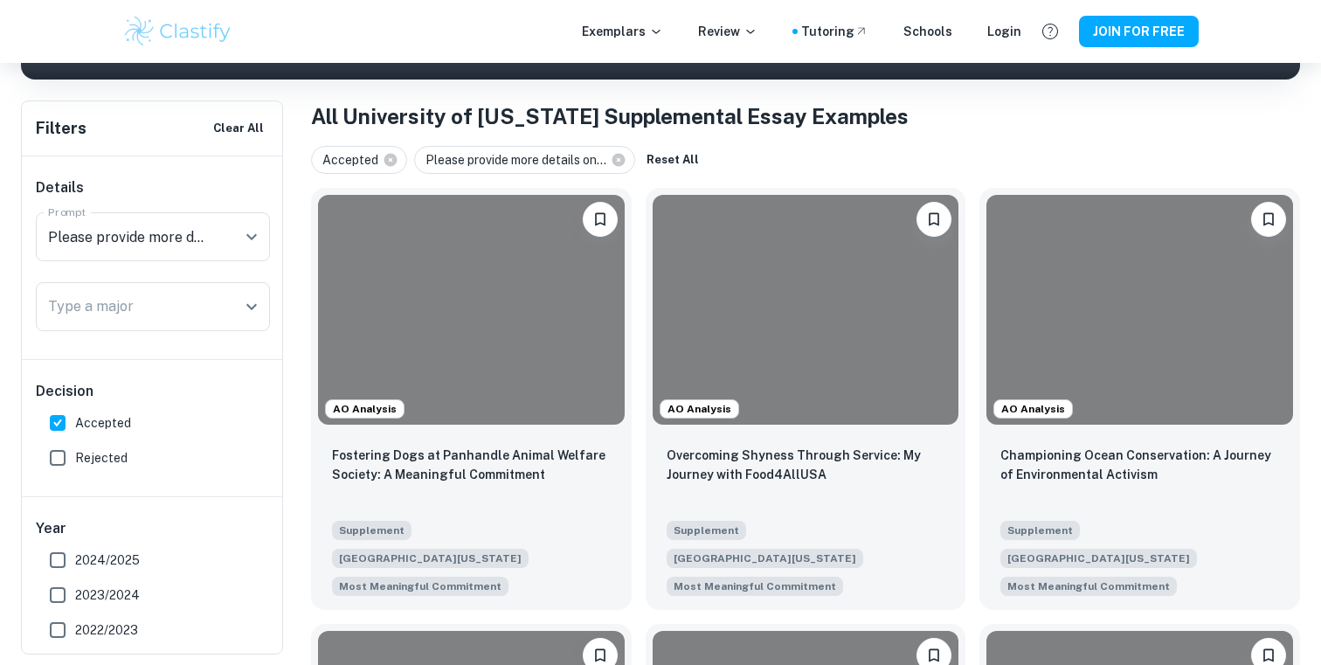
scroll to position [310, 0]
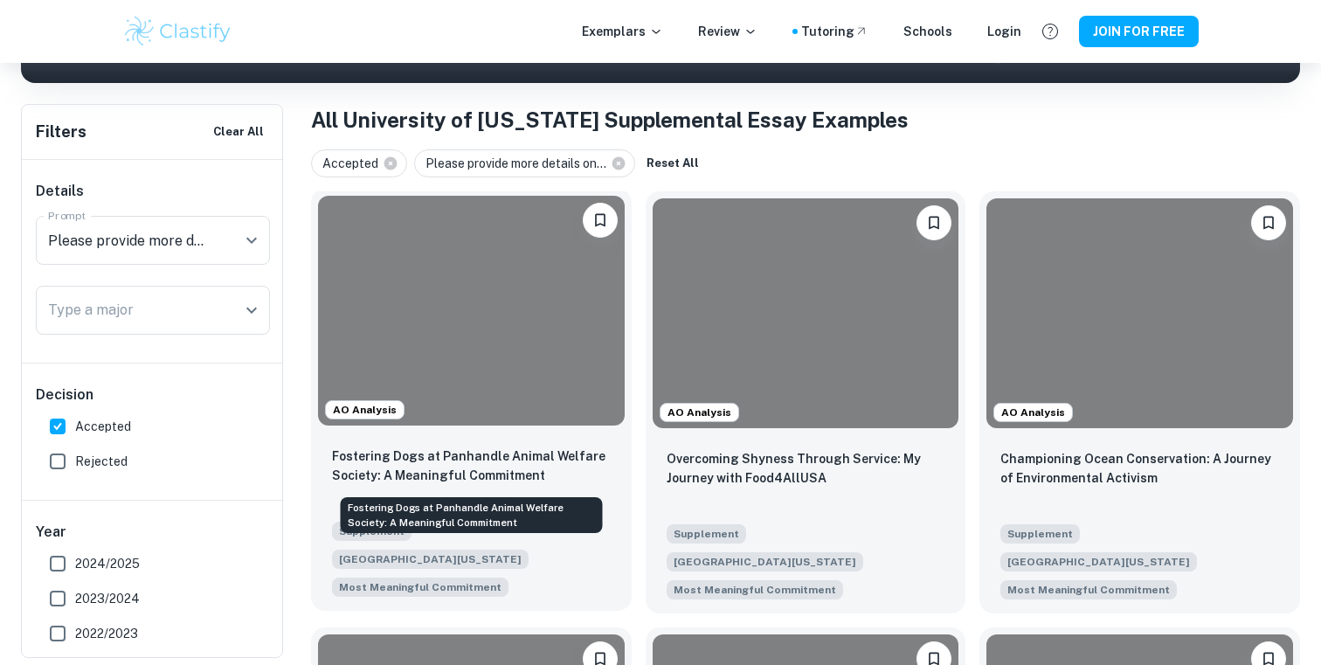
click at [476, 454] on p "Fostering Dogs at Panhandle Animal Welfare Society: A Meaningful Commitment" at bounding box center [471, 465] width 279 height 38
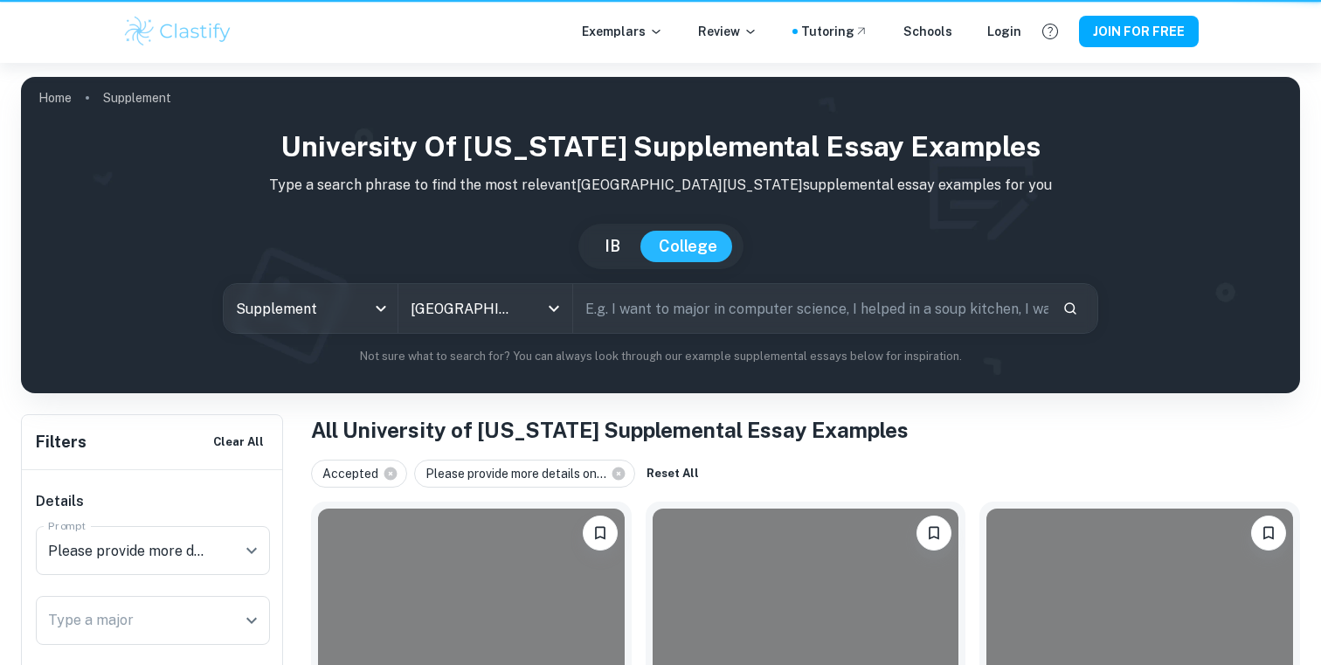
scroll to position [310, 0]
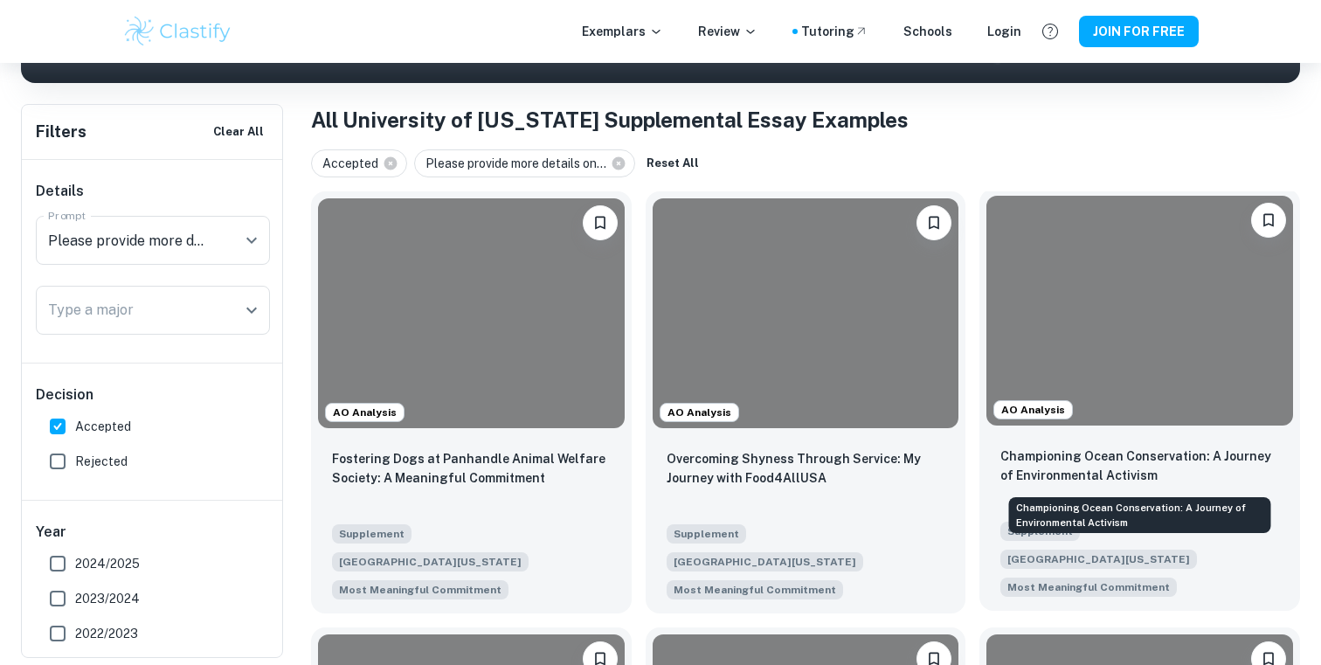
click at [1136, 461] on p "Championing Ocean Conservation: A Journey of Environmental Activism" at bounding box center [1139, 465] width 279 height 38
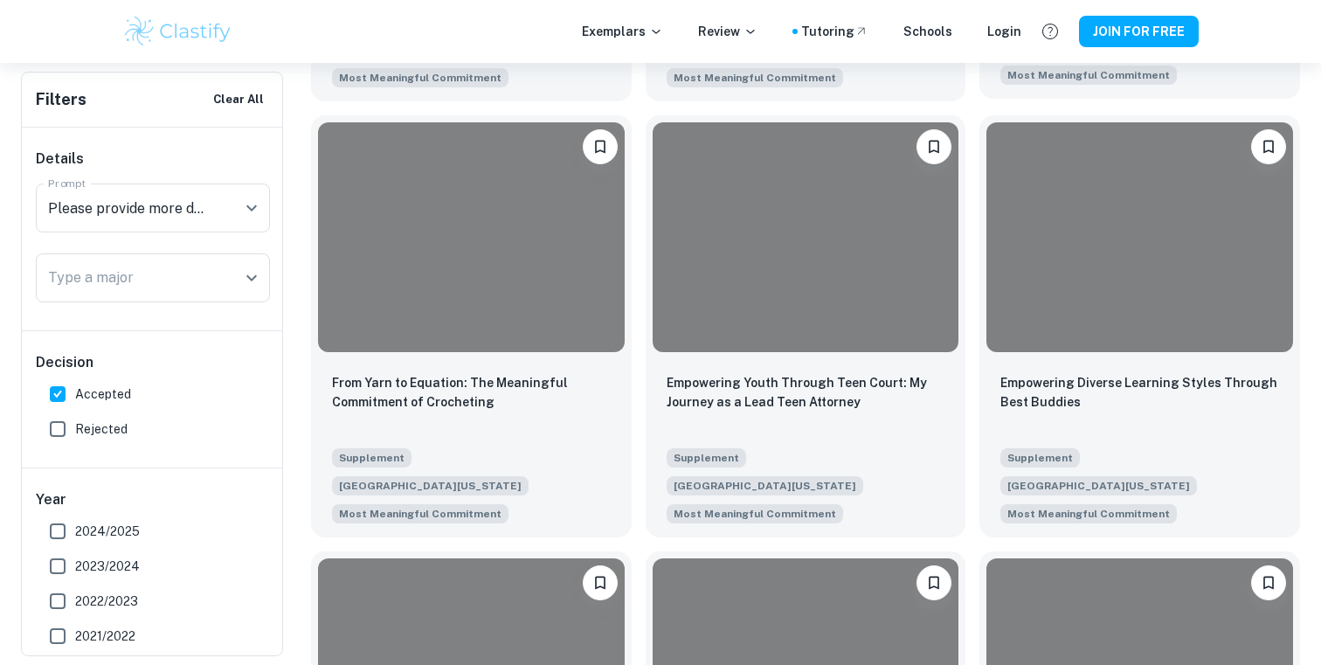
scroll to position [823, 0]
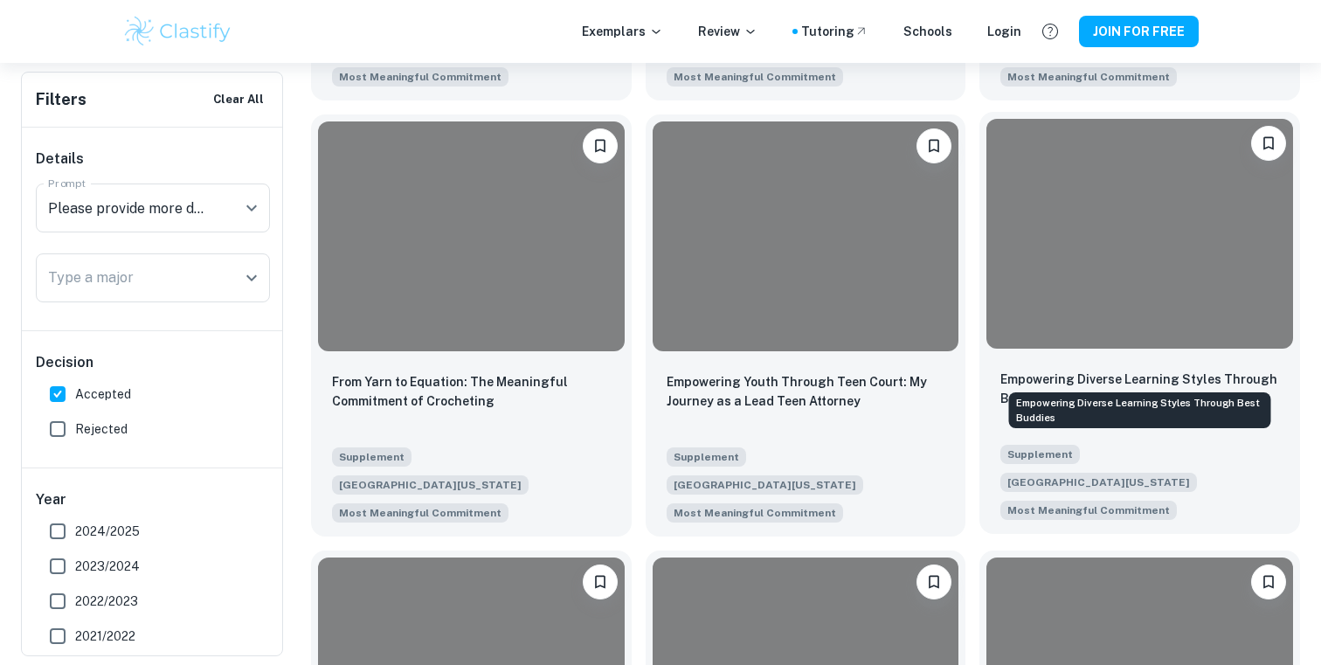
click at [1067, 369] on p "Empowering Diverse Learning Styles Through Best Buddies" at bounding box center [1139, 388] width 279 height 38
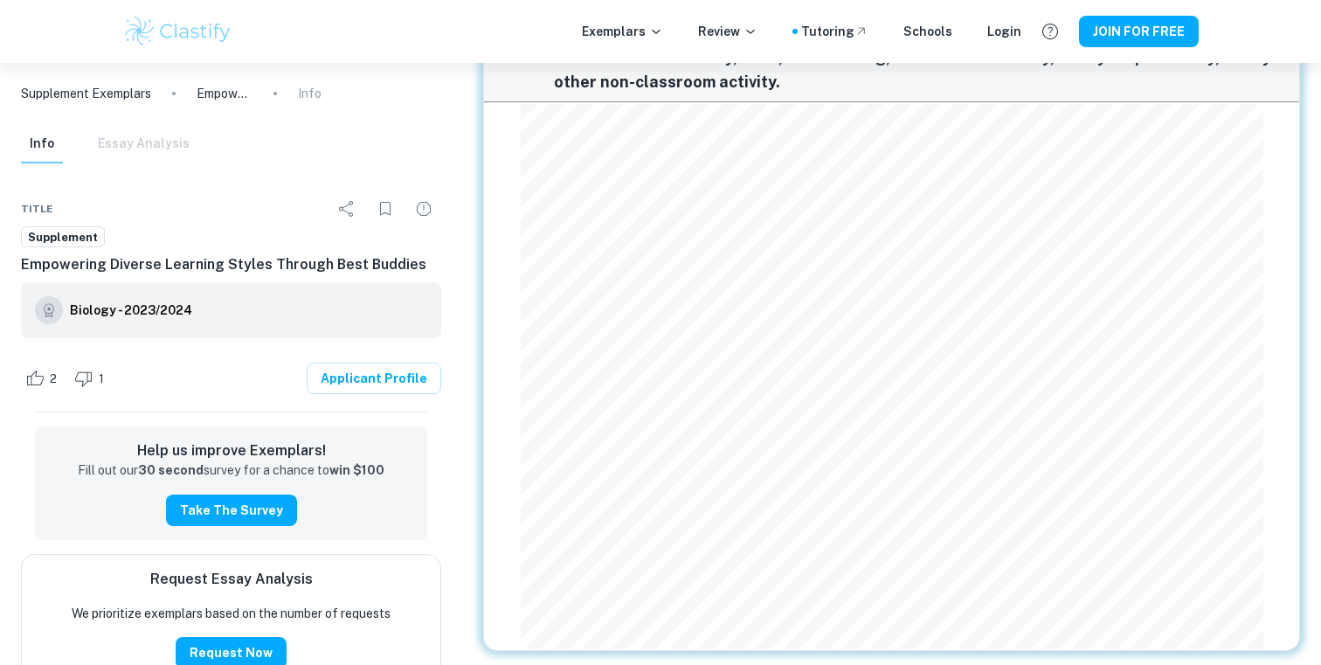
scroll to position [116, 0]
